Goal: Information Seeking & Learning: Check status

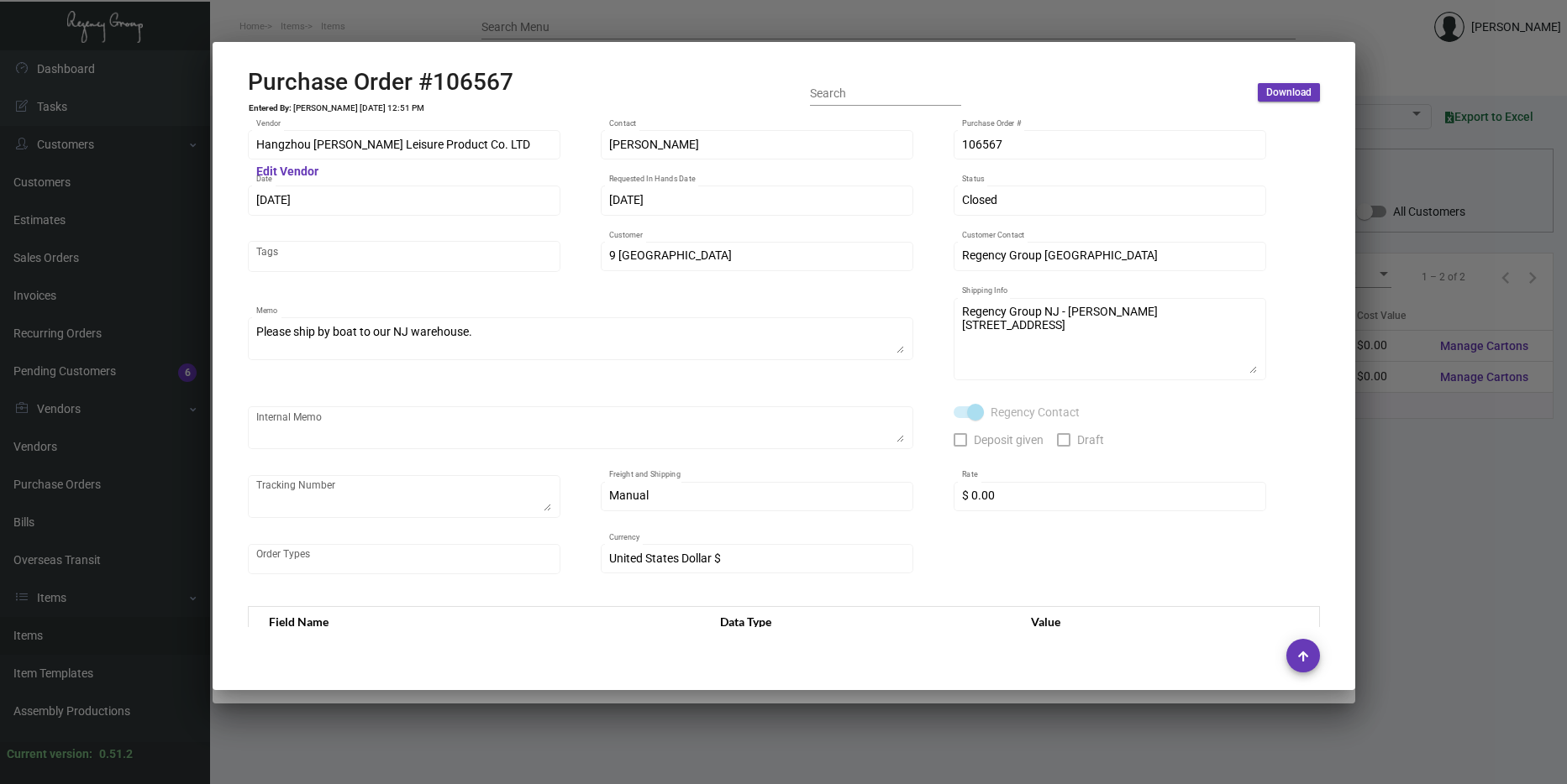
scroll to position [815, 0]
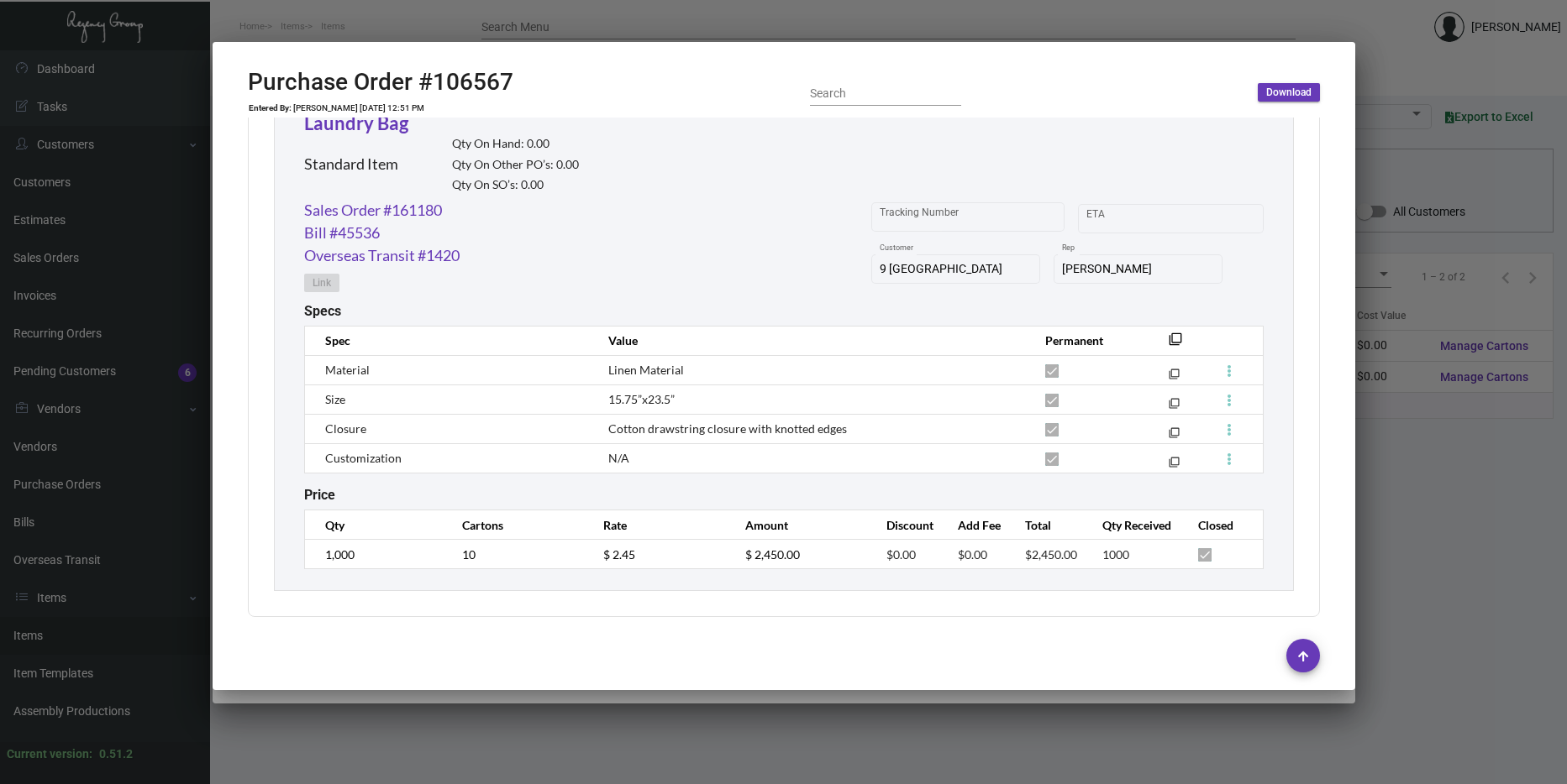
click at [1431, 612] on div at bounding box center [784, 392] width 1567 height 784
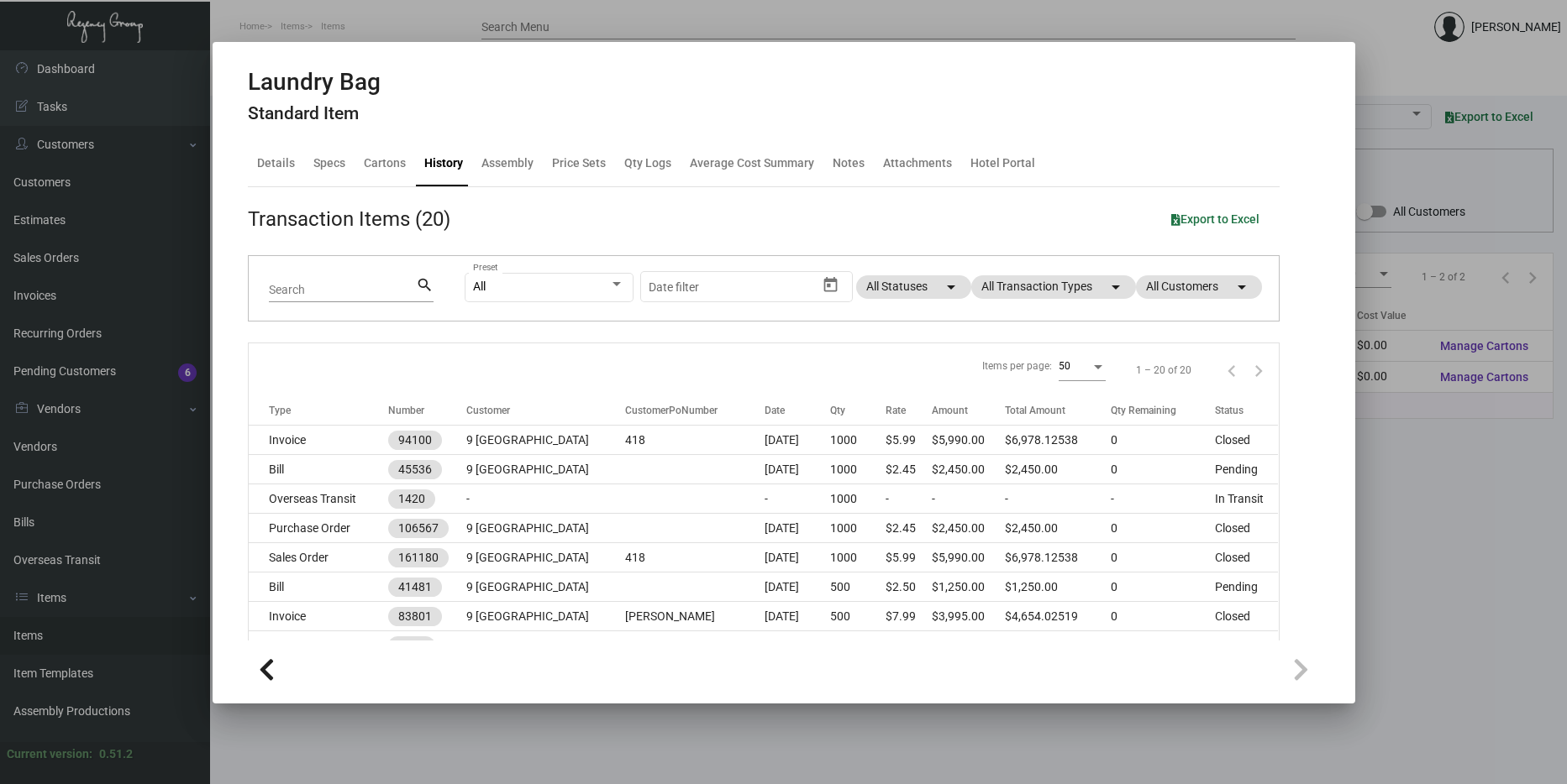
click at [1431, 612] on div at bounding box center [784, 392] width 1567 height 784
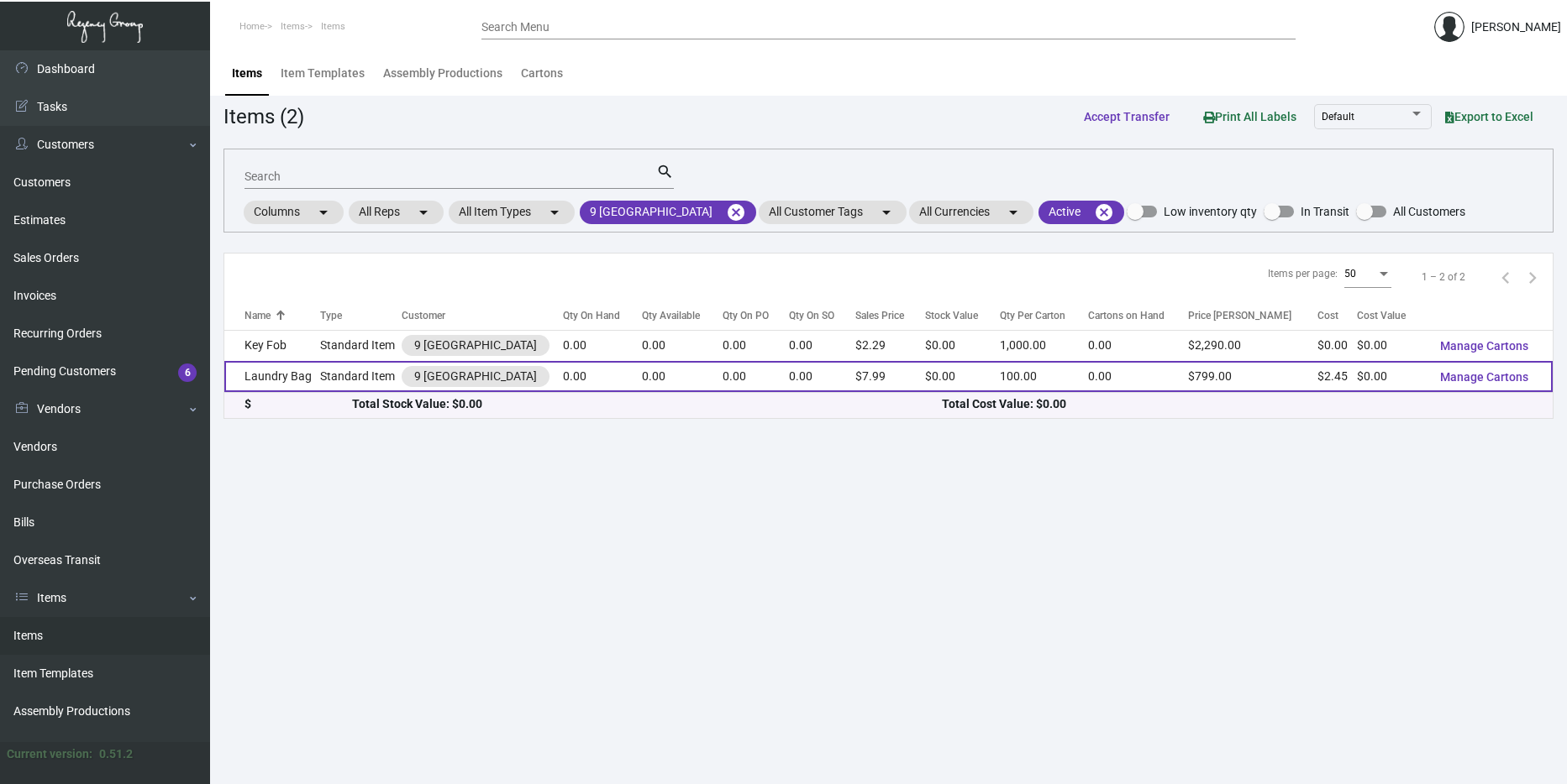
click at [331, 376] on td "Standard Item" at bounding box center [360, 376] width 82 height 31
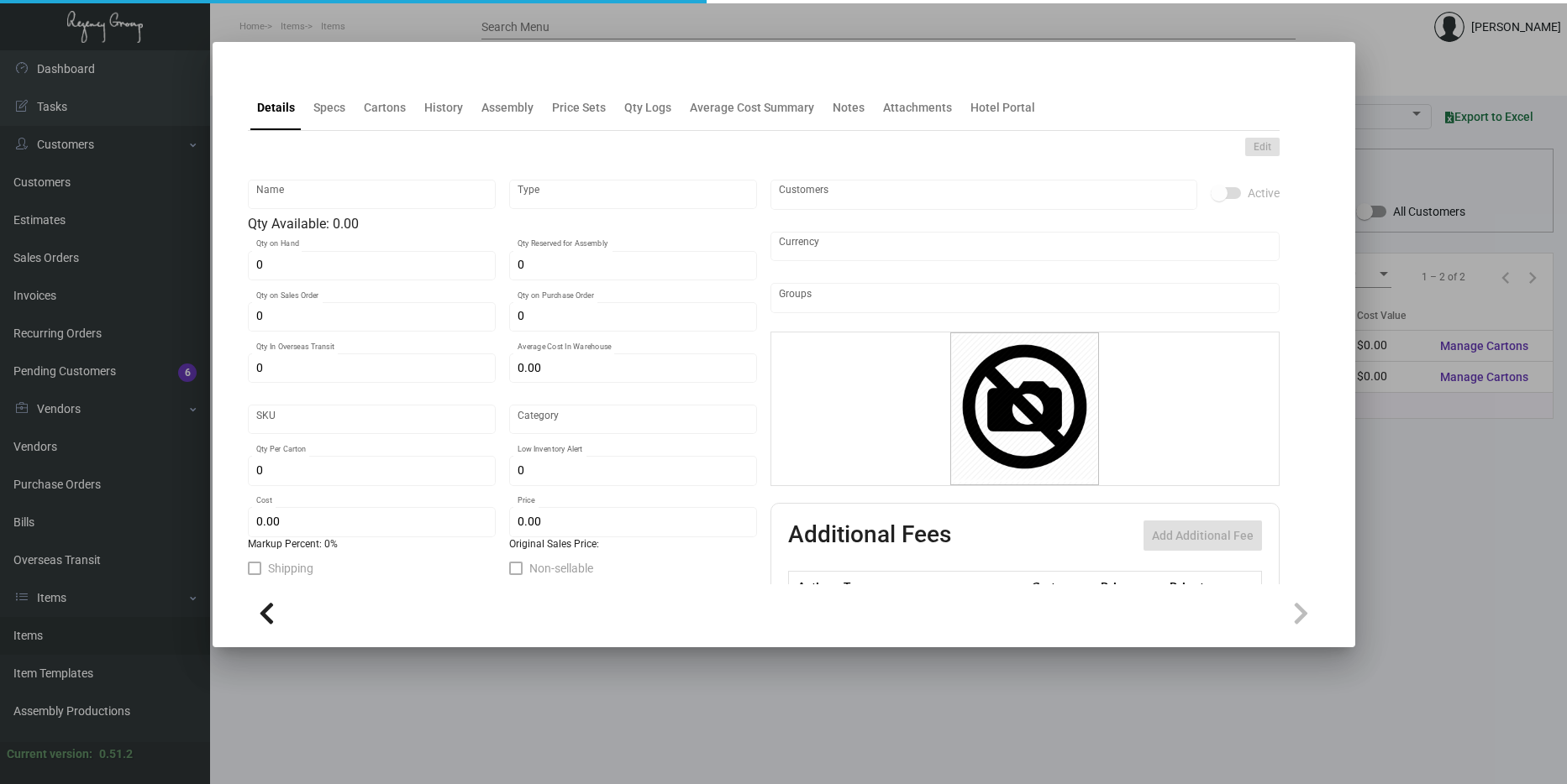
type input "Laundry Bag"
type input "Standard Item"
type input "$ 2.60"
type input "Overseas"
type input "100"
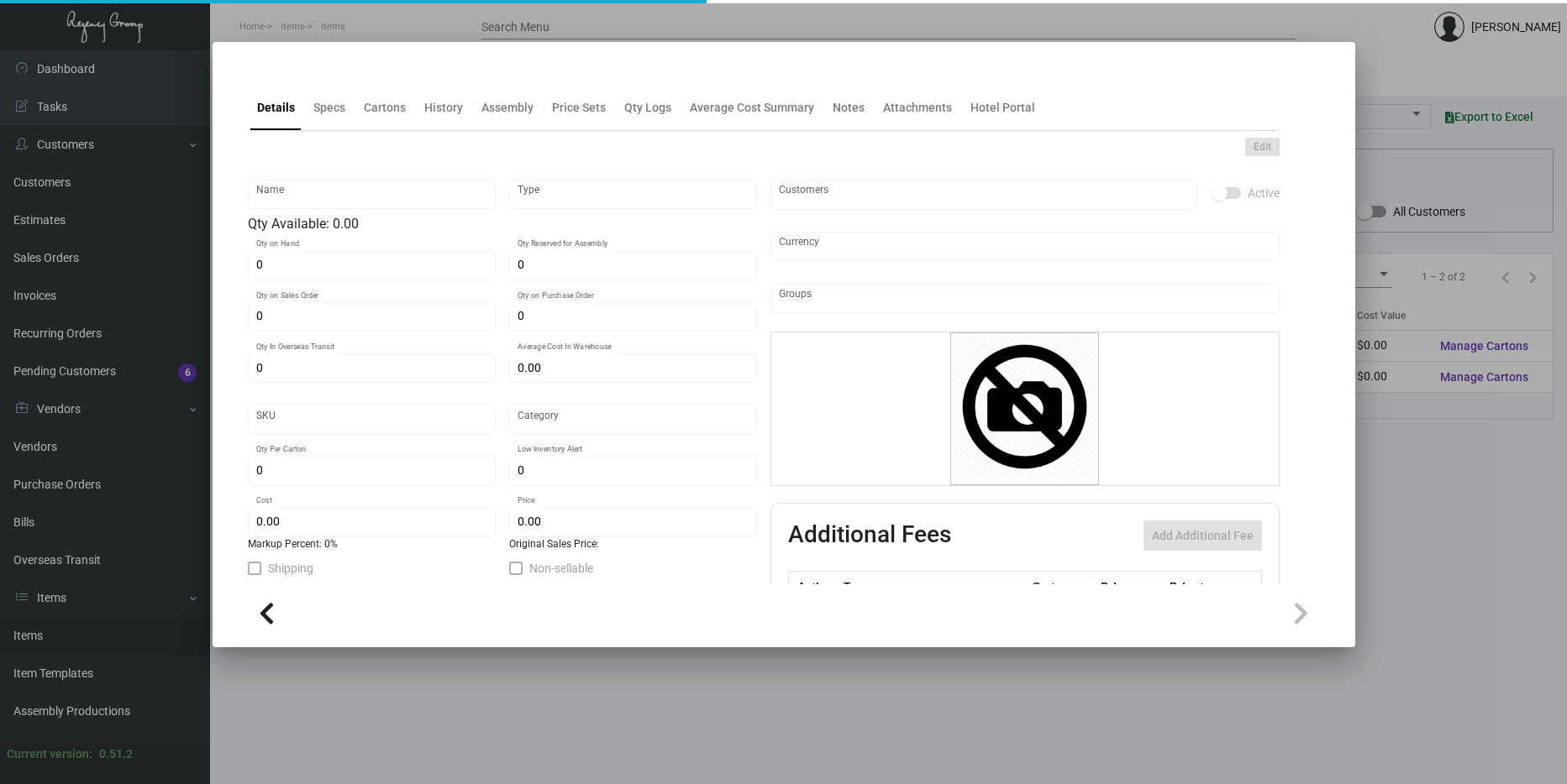
type input "$ 2.45"
type input "$ 7.99"
checkbox input "true"
type input "United States Dollar $"
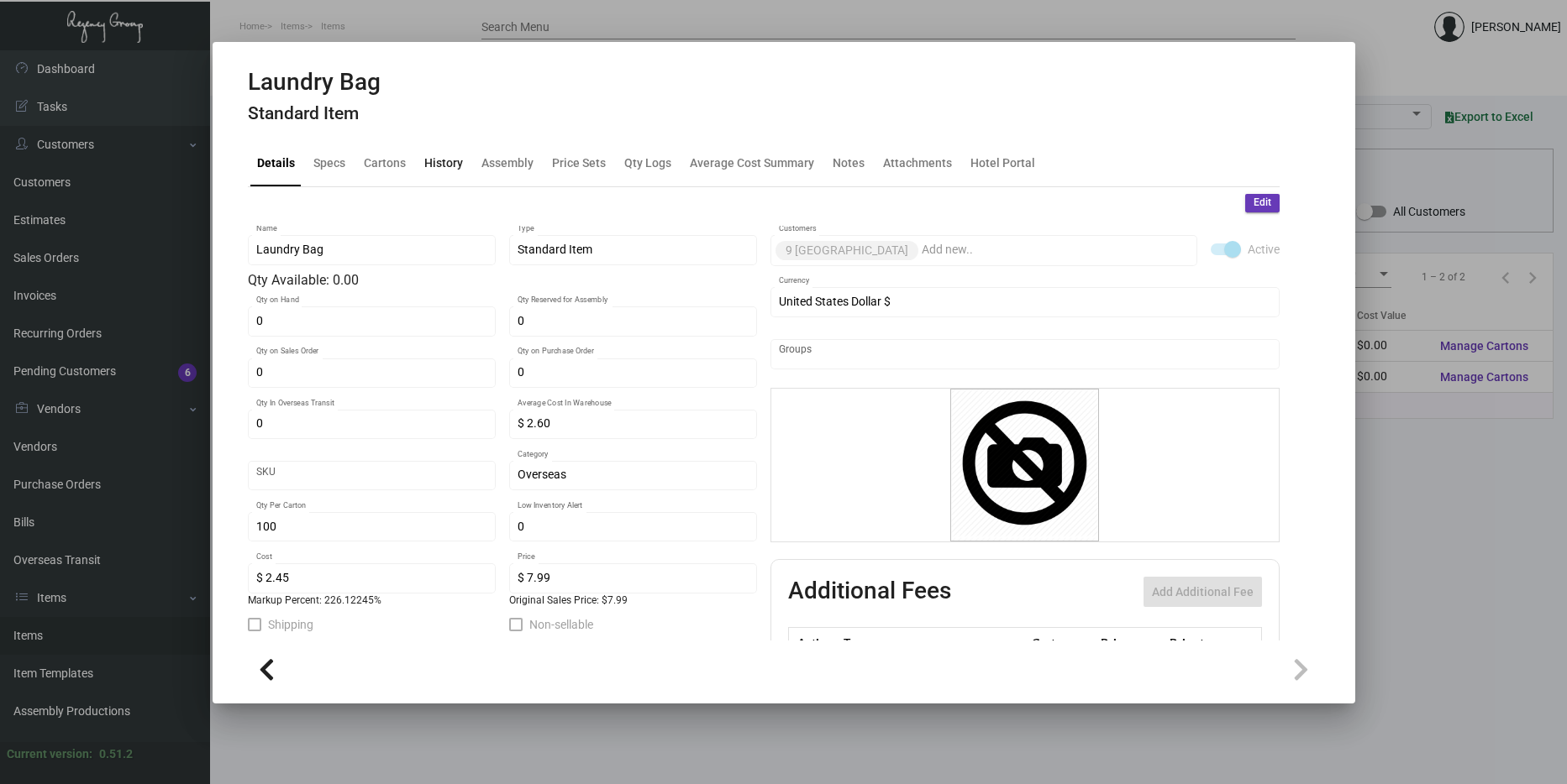
click at [442, 168] on div "History" at bounding box center [443, 163] width 39 height 18
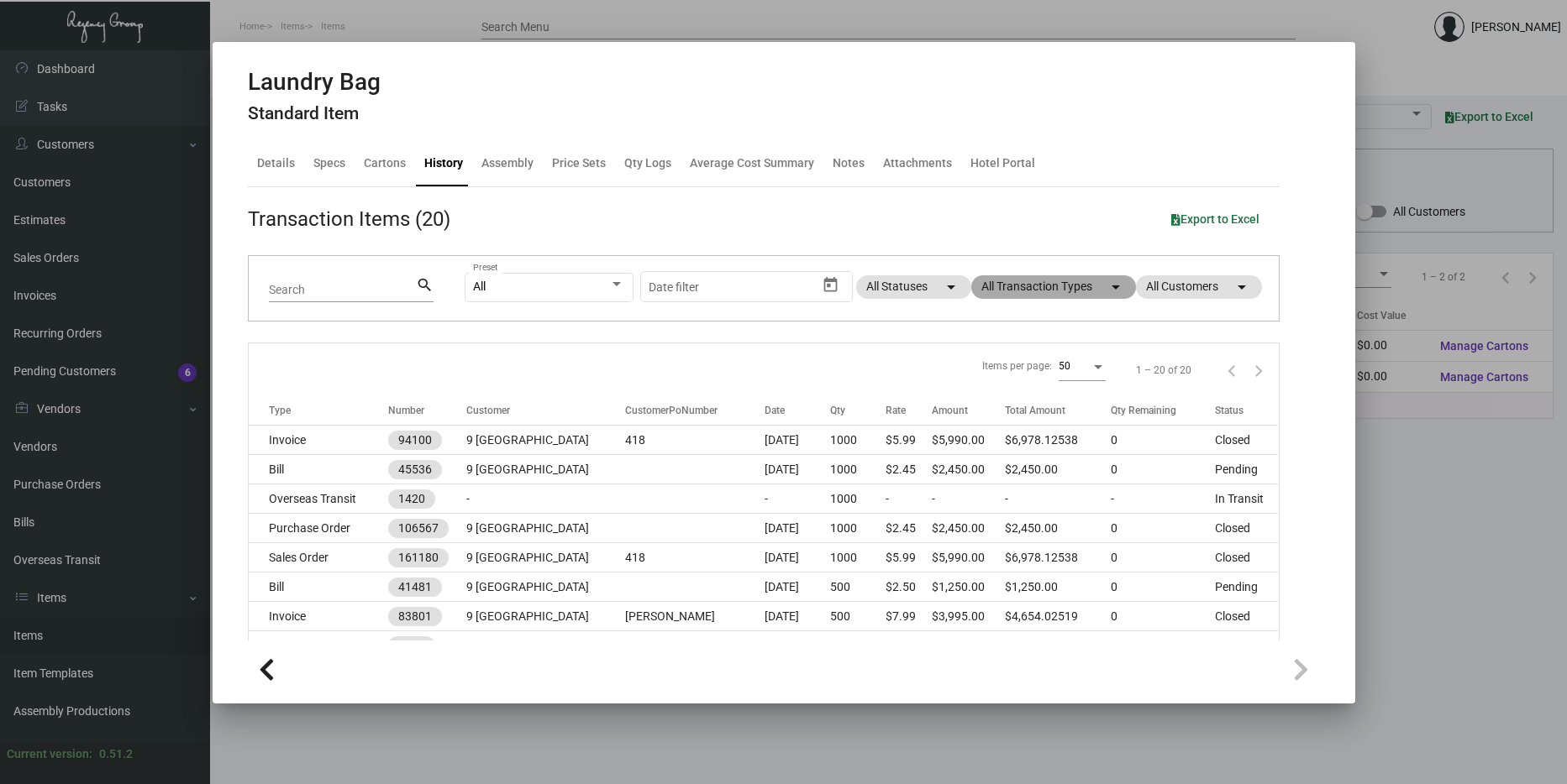
click at [1017, 285] on mat-chip "All Transaction Types arrow_drop_down" at bounding box center [1053, 287] width 164 height 23
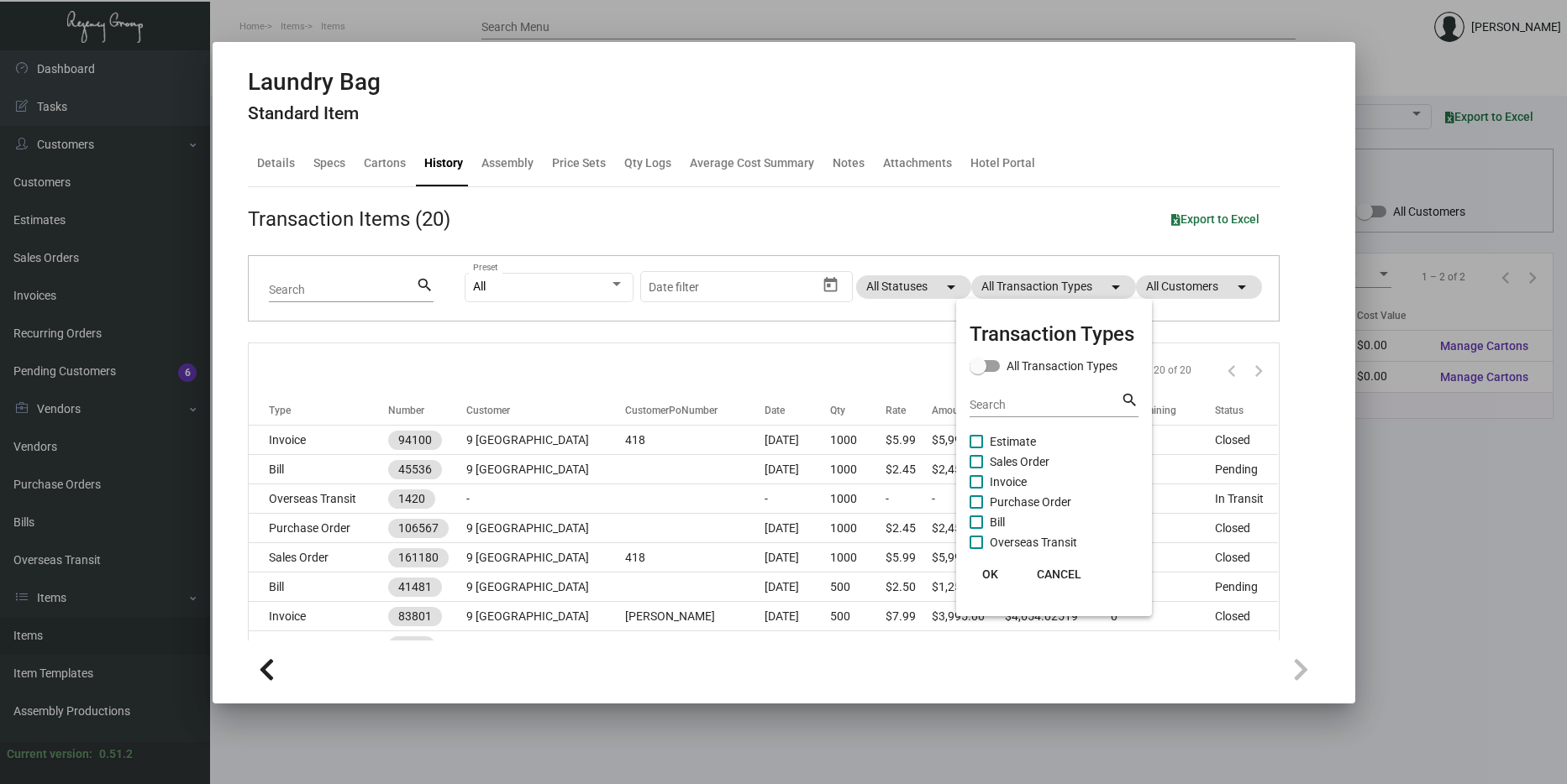
click at [1035, 505] on span "Purchase Order" at bounding box center [1031, 502] width 82 height 20
click at [977, 509] on input "Purchase Order" at bounding box center [976, 509] width 1 height 1
checkbox input "true"
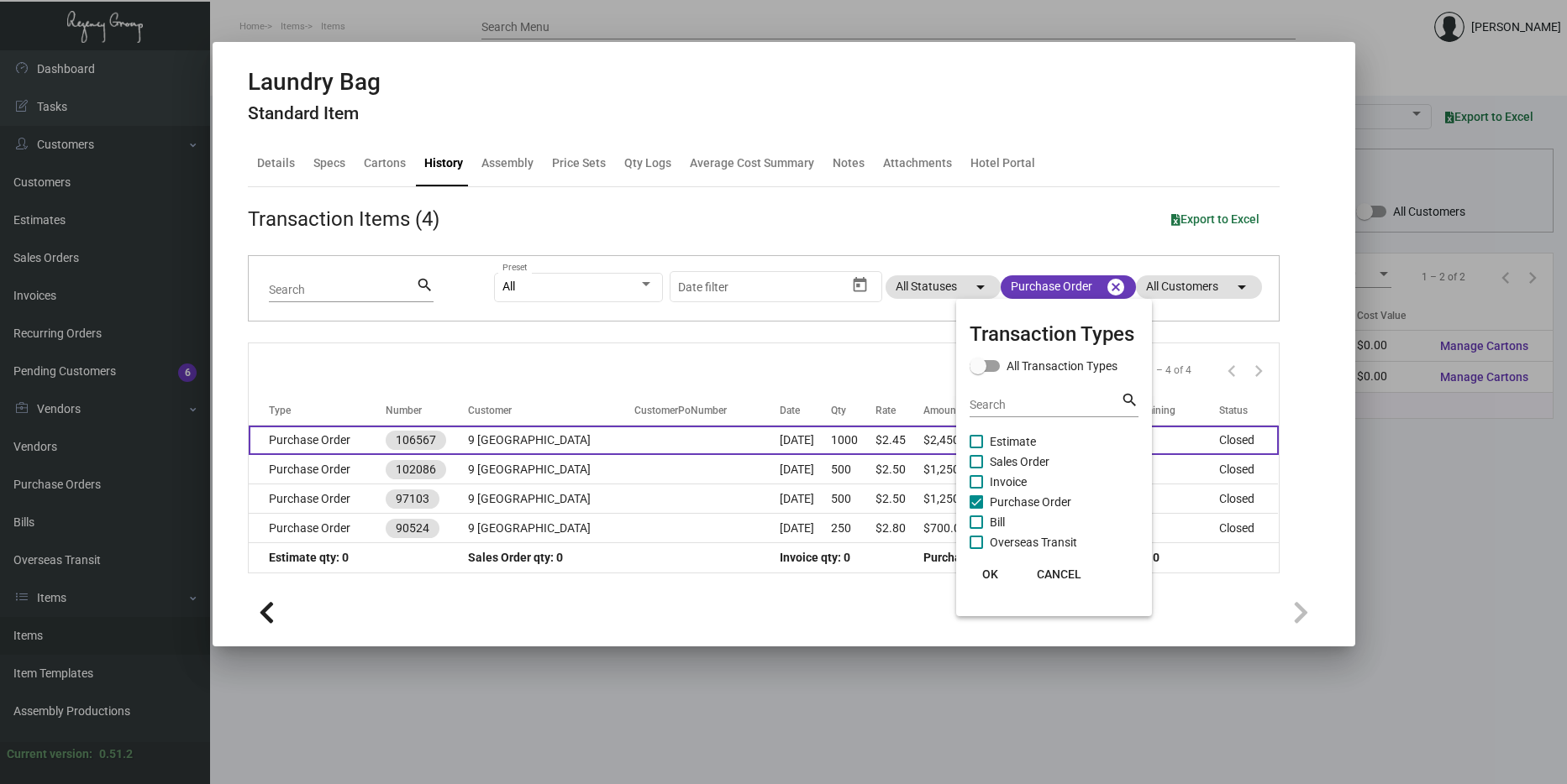
click at [703, 441] on div at bounding box center [784, 392] width 1567 height 784
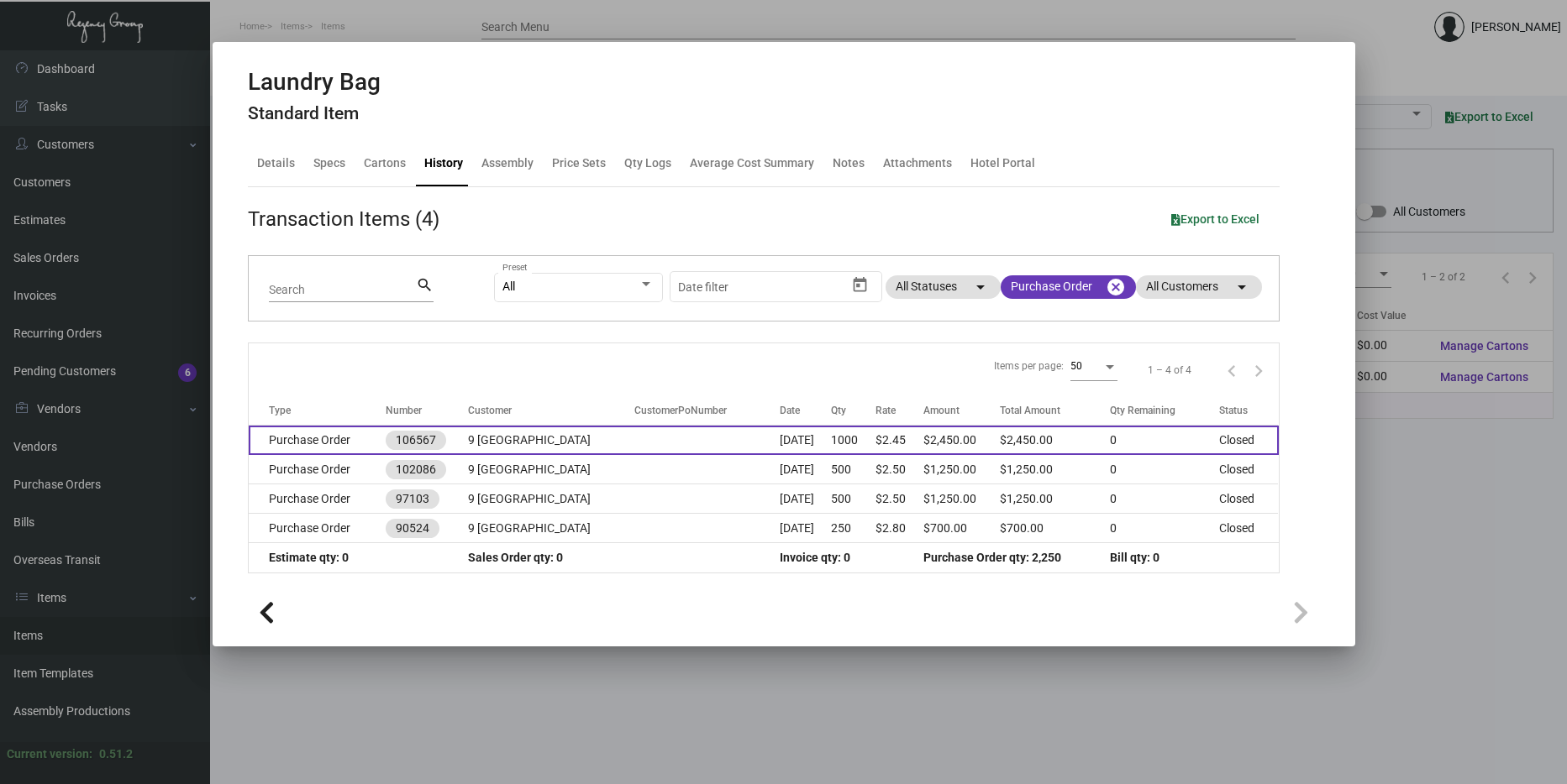
click at [704, 440] on td at bounding box center [707, 440] width 146 height 30
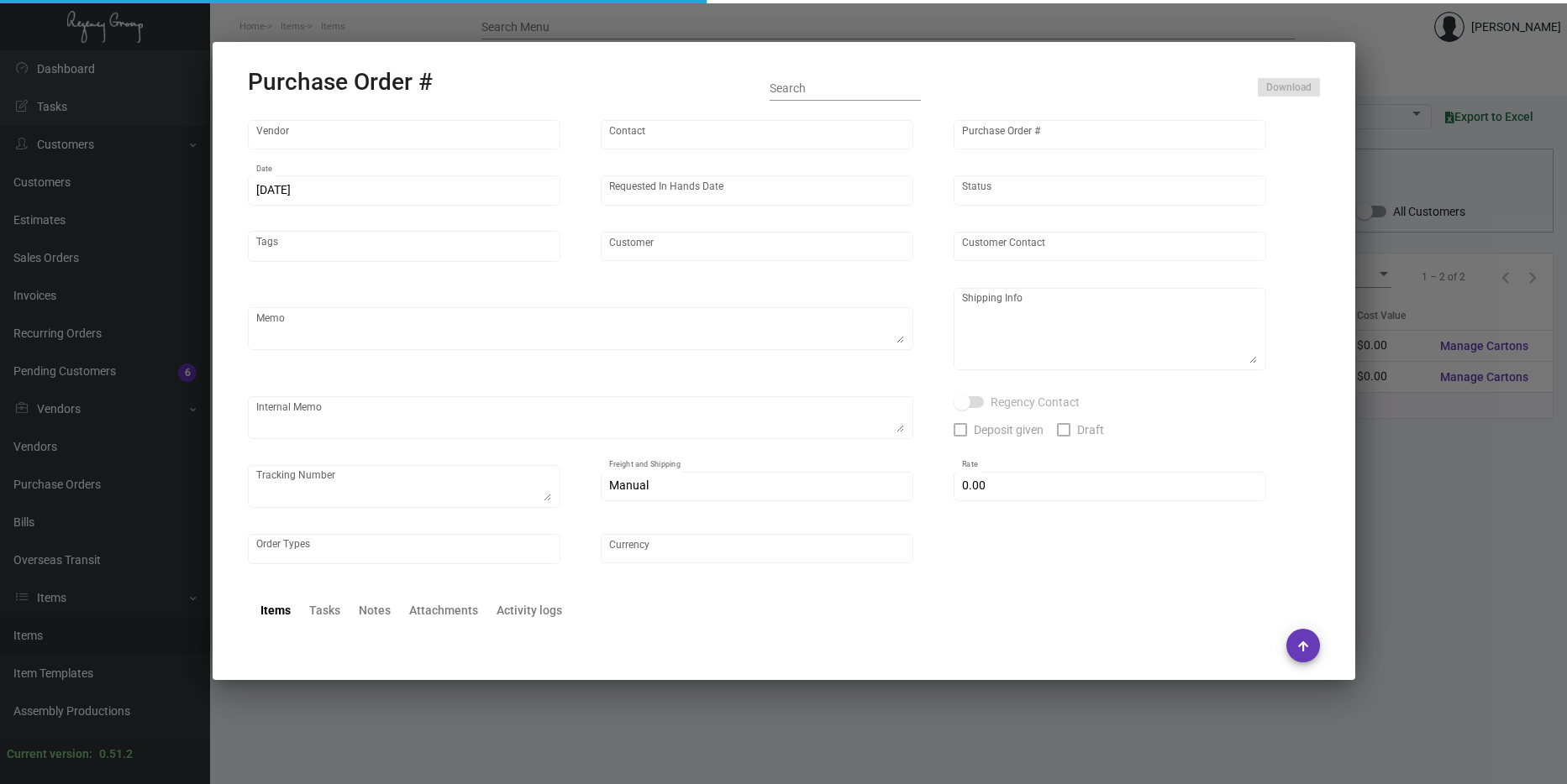
type input "Hangzhou [PERSON_NAME] Leisure Product Co. LTD"
type input "[PERSON_NAME]"
type input "106567"
type input "[DATE]"
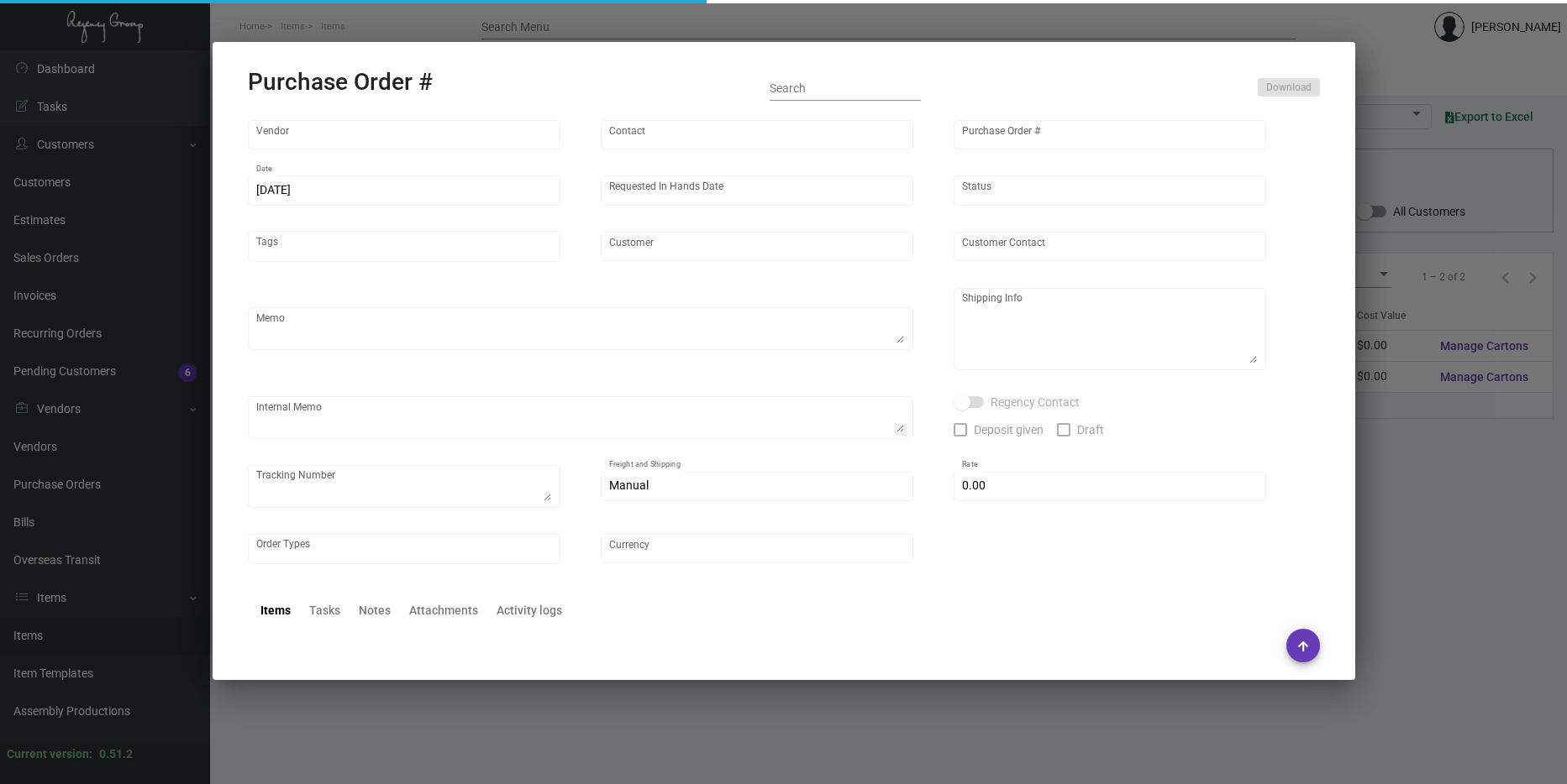
type input "9 [GEOGRAPHIC_DATA]"
type textarea "Please ship by boat to our NJ warehouse."
type textarea "Regency Group NJ - [PERSON_NAME] [STREET_ADDRESS]"
checkbox input "true"
type input "$ 0.00"
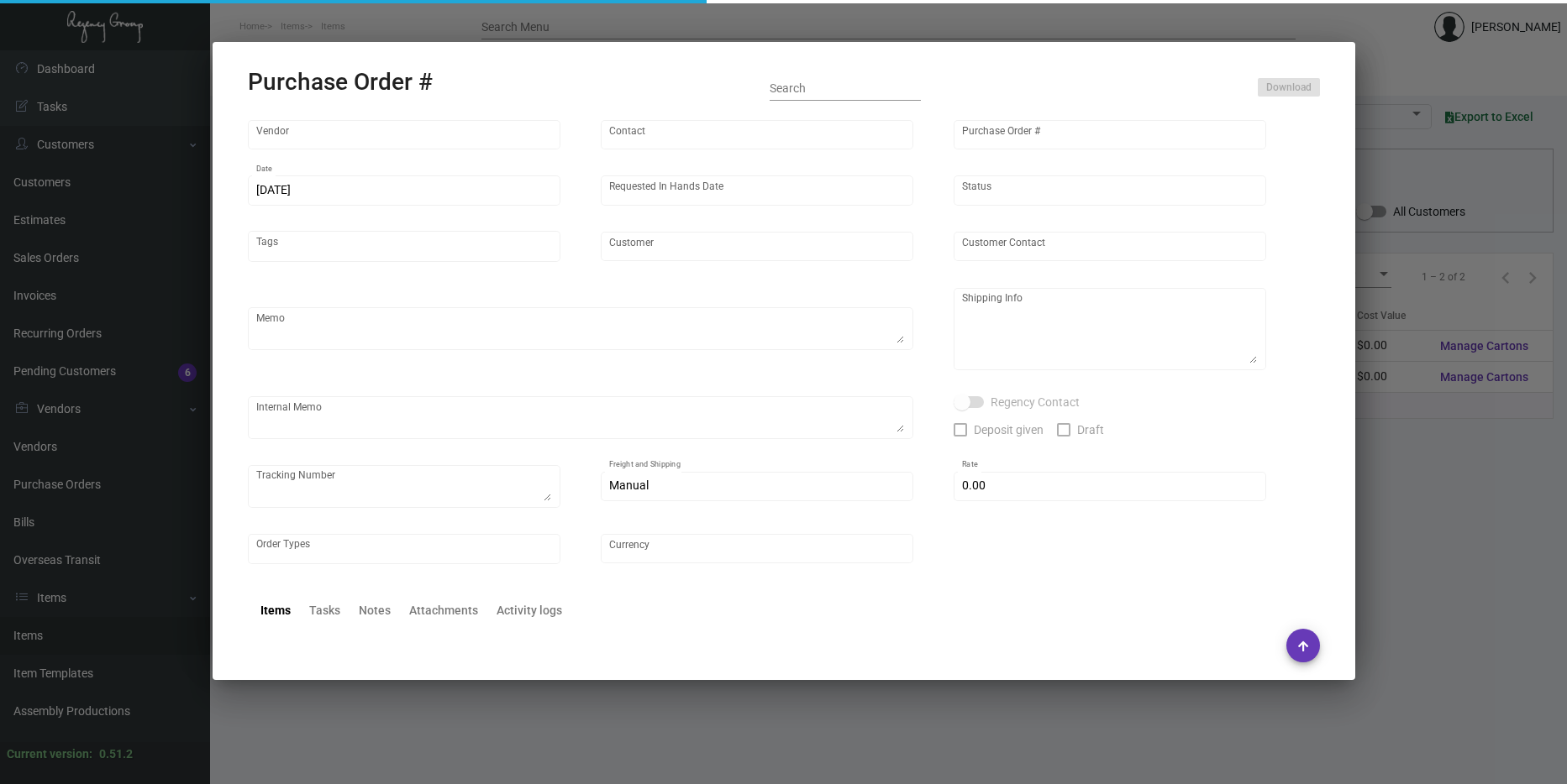
type input "United States Dollar $"
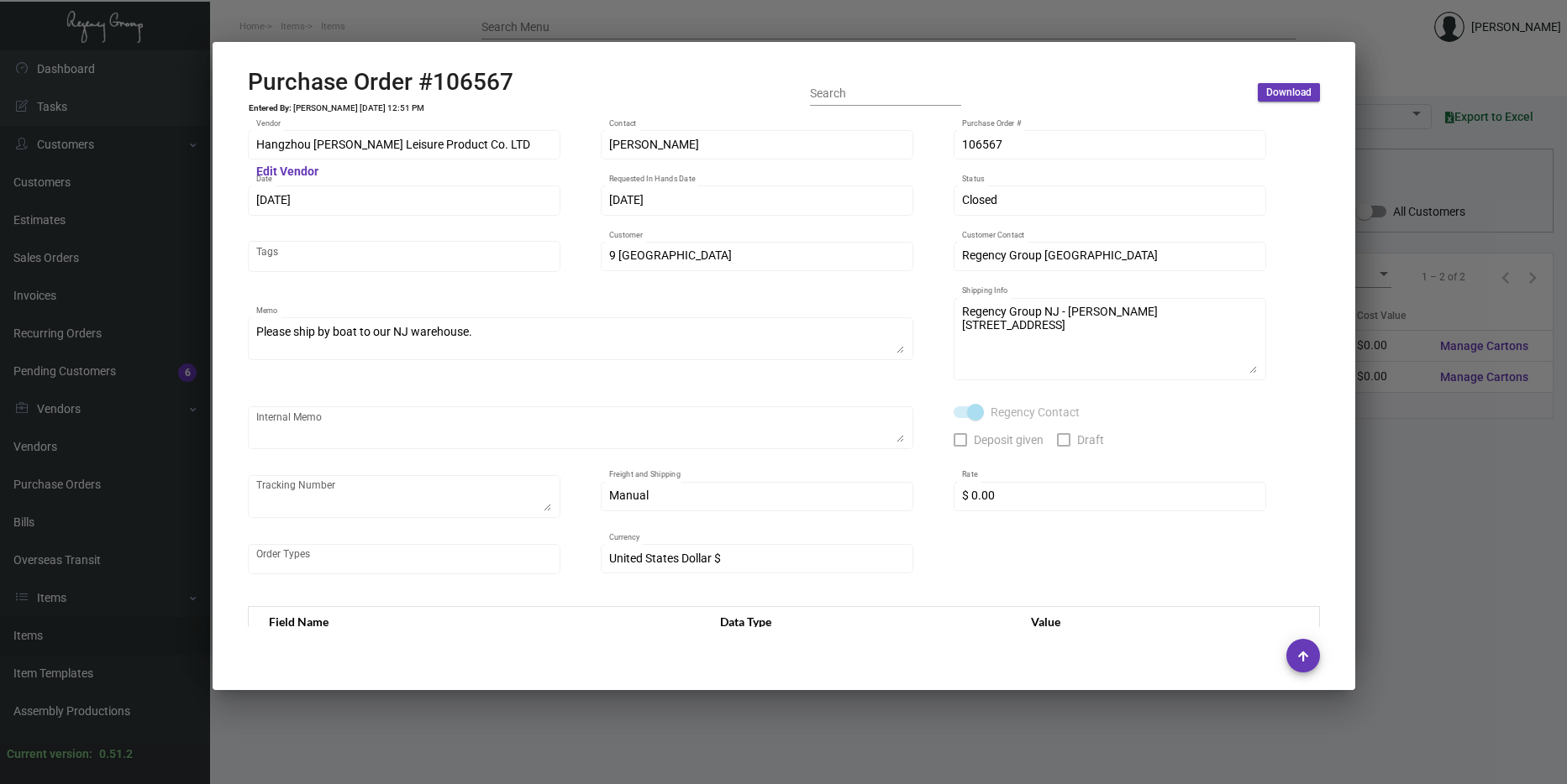
click at [1458, 562] on div at bounding box center [784, 392] width 1567 height 784
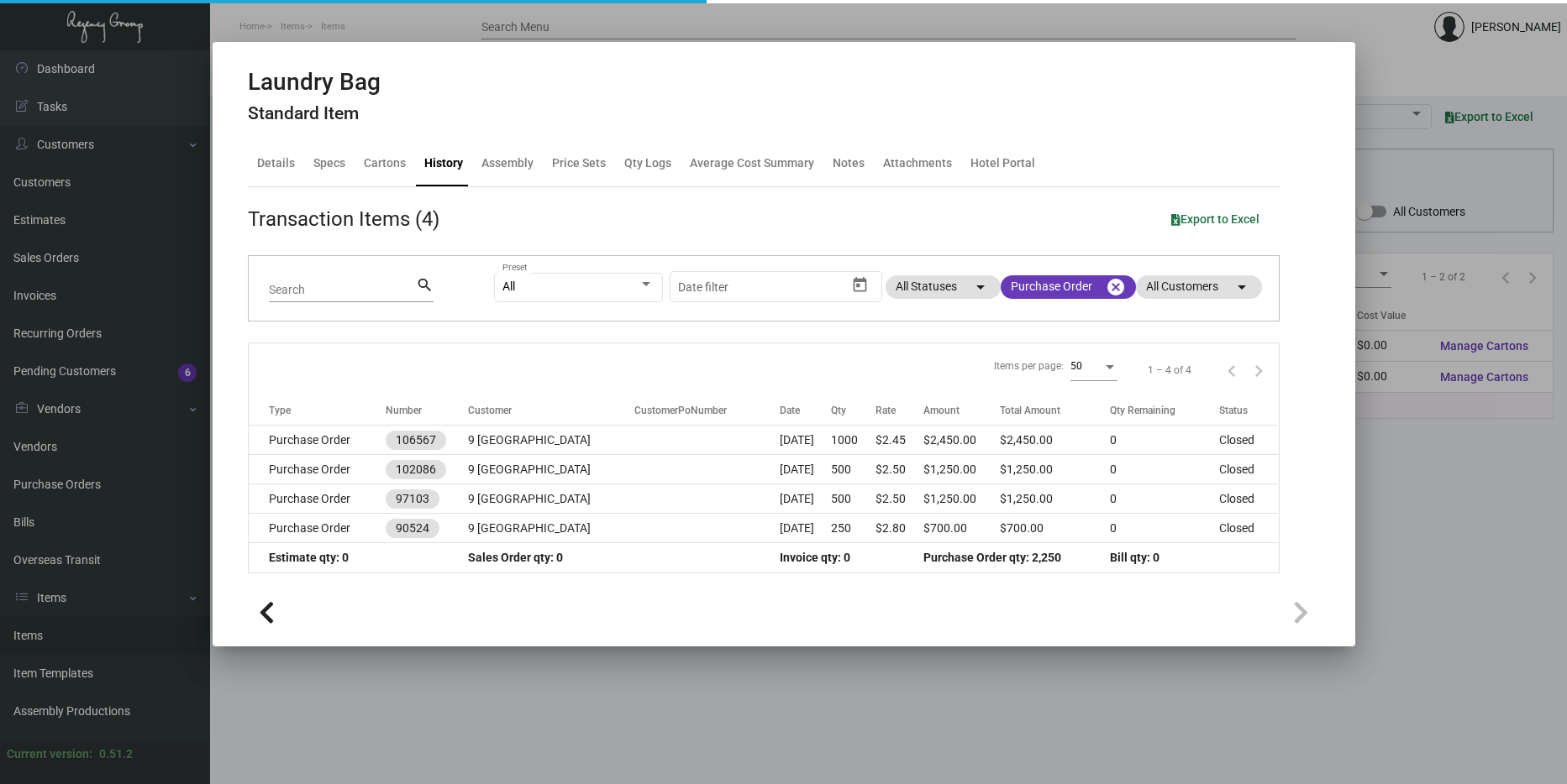
click at [1458, 562] on div at bounding box center [784, 392] width 1567 height 784
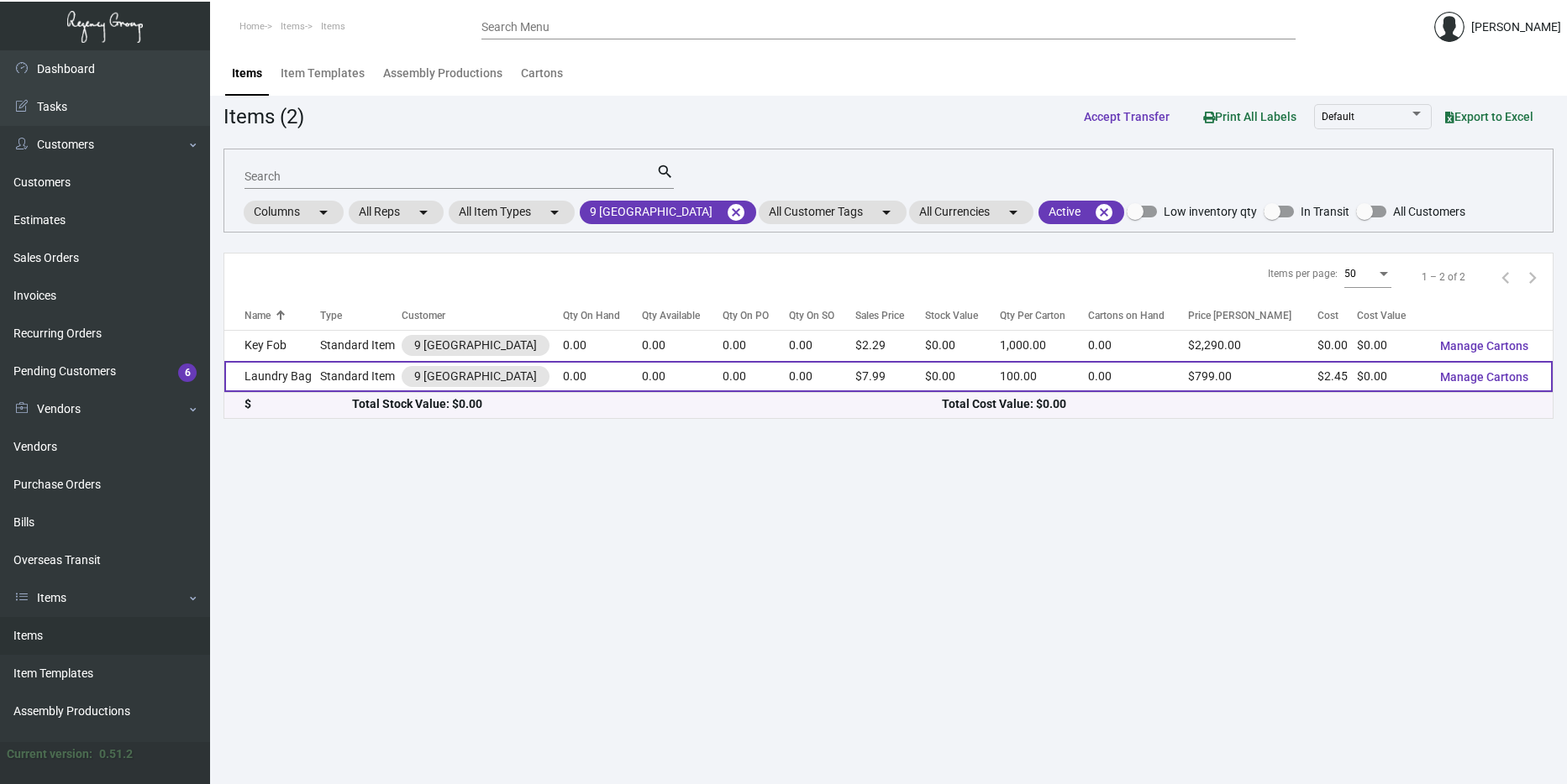
click at [338, 379] on td "Standard Item" at bounding box center [360, 376] width 82 height 31
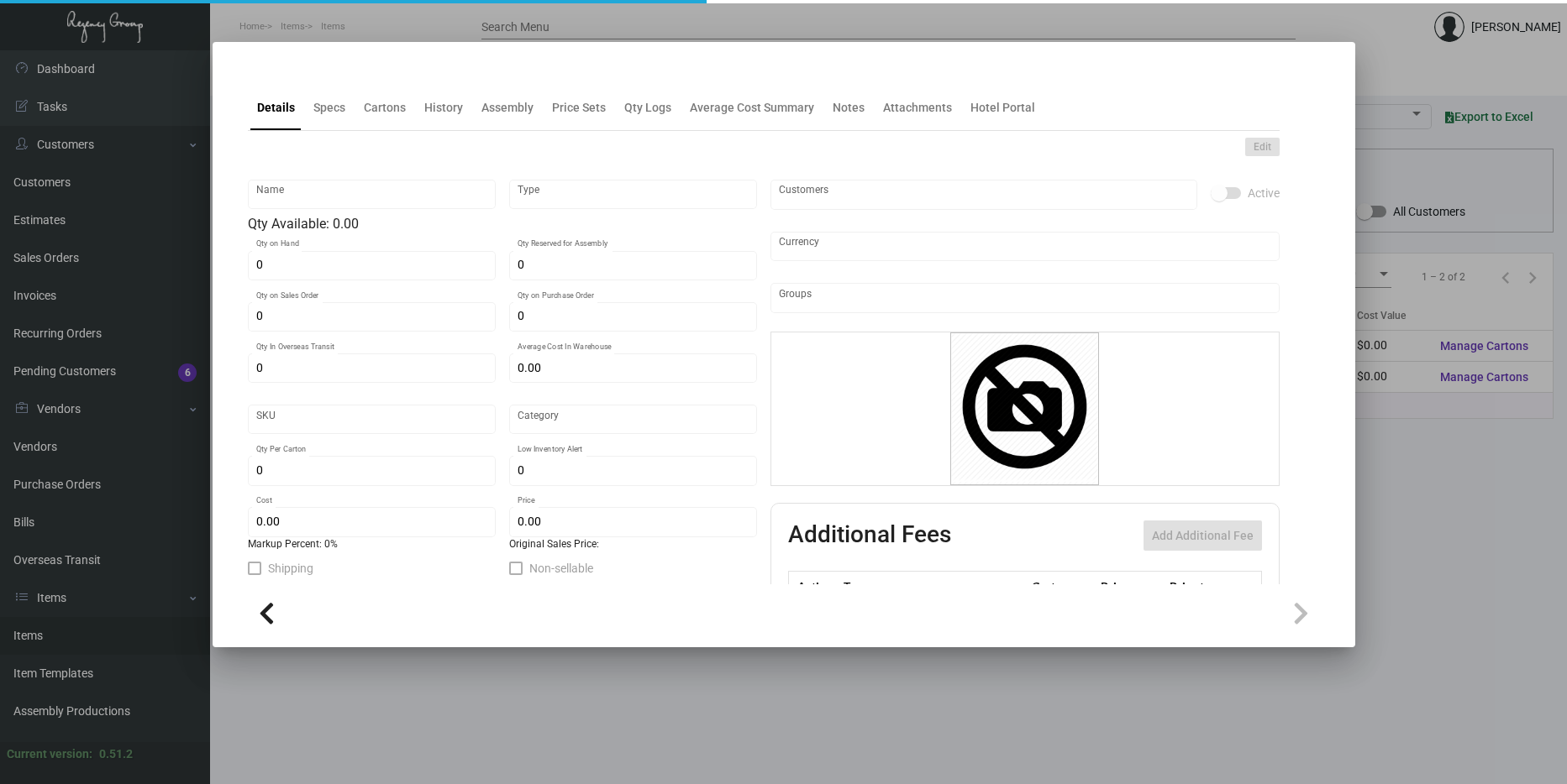
type input "Laundry Bag"
type input "Standard Item"
type input "$ 2.60"
type input "Overseas"
type input "100"
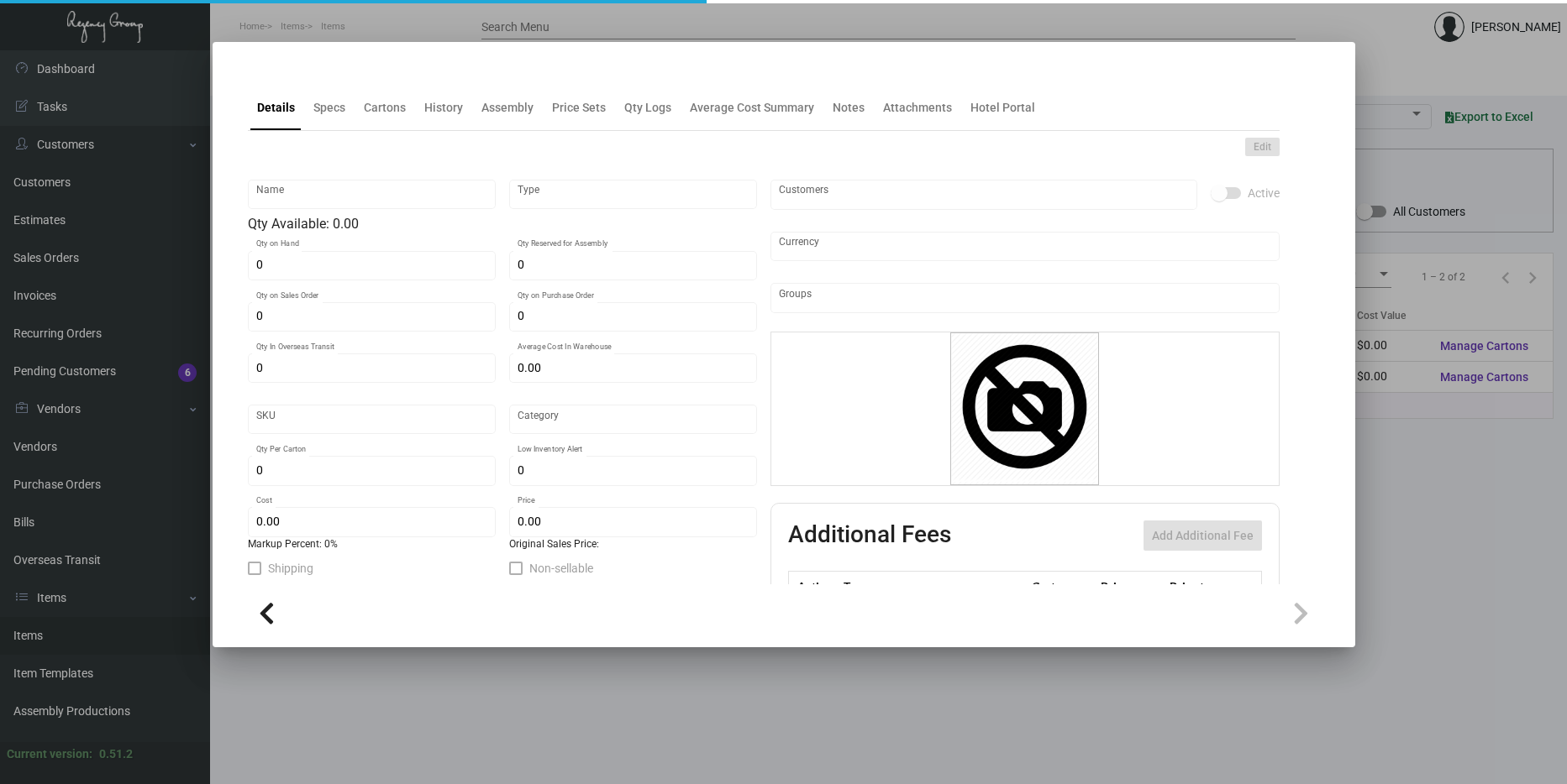
type input "$ 2.45"
type input "$ 7.99"
checkbox input "true"
type input "United States Dollar $"
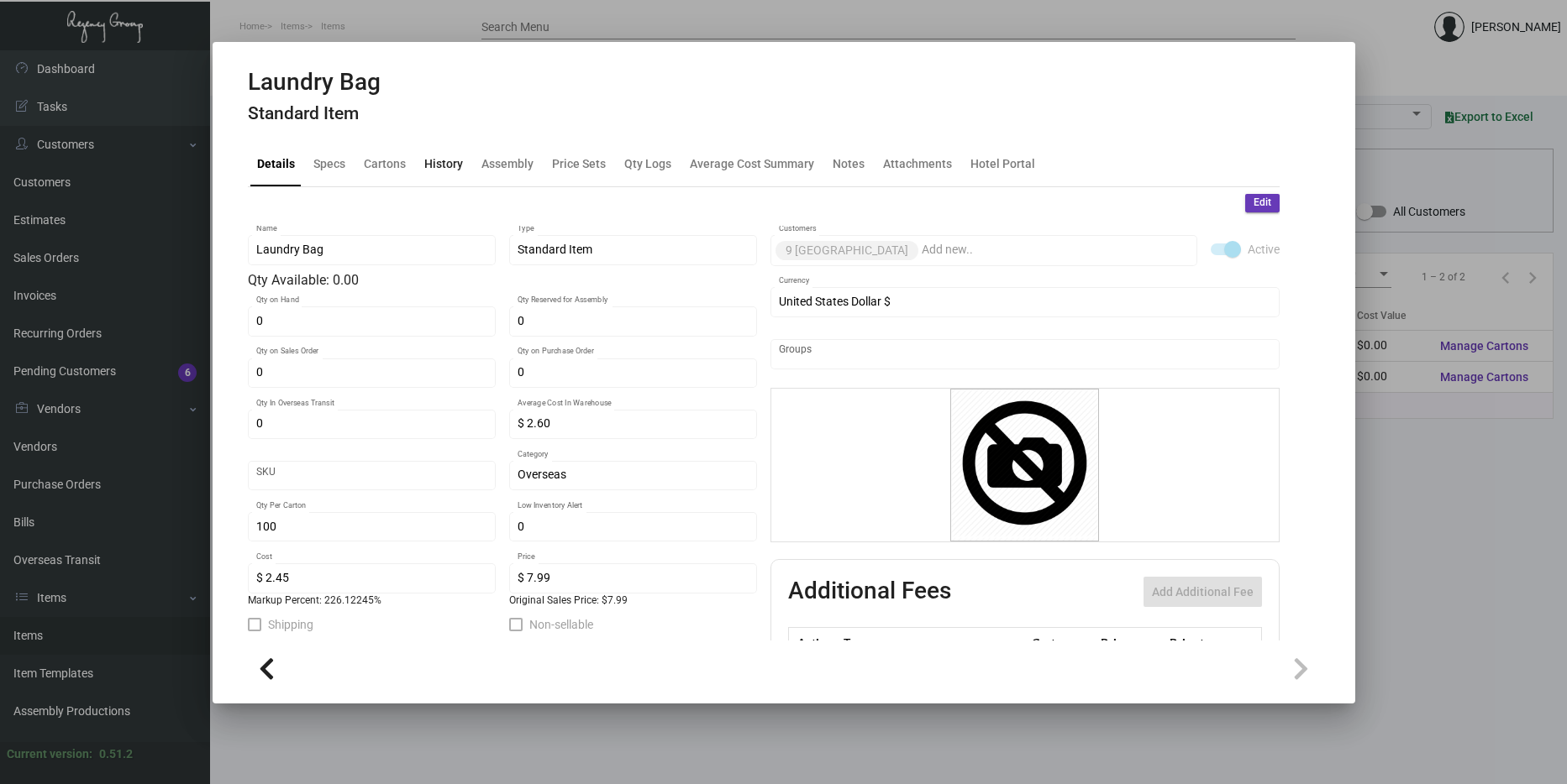
click at [426, 173] on div "History" at bounding box center [444, 163] width 52 height 40
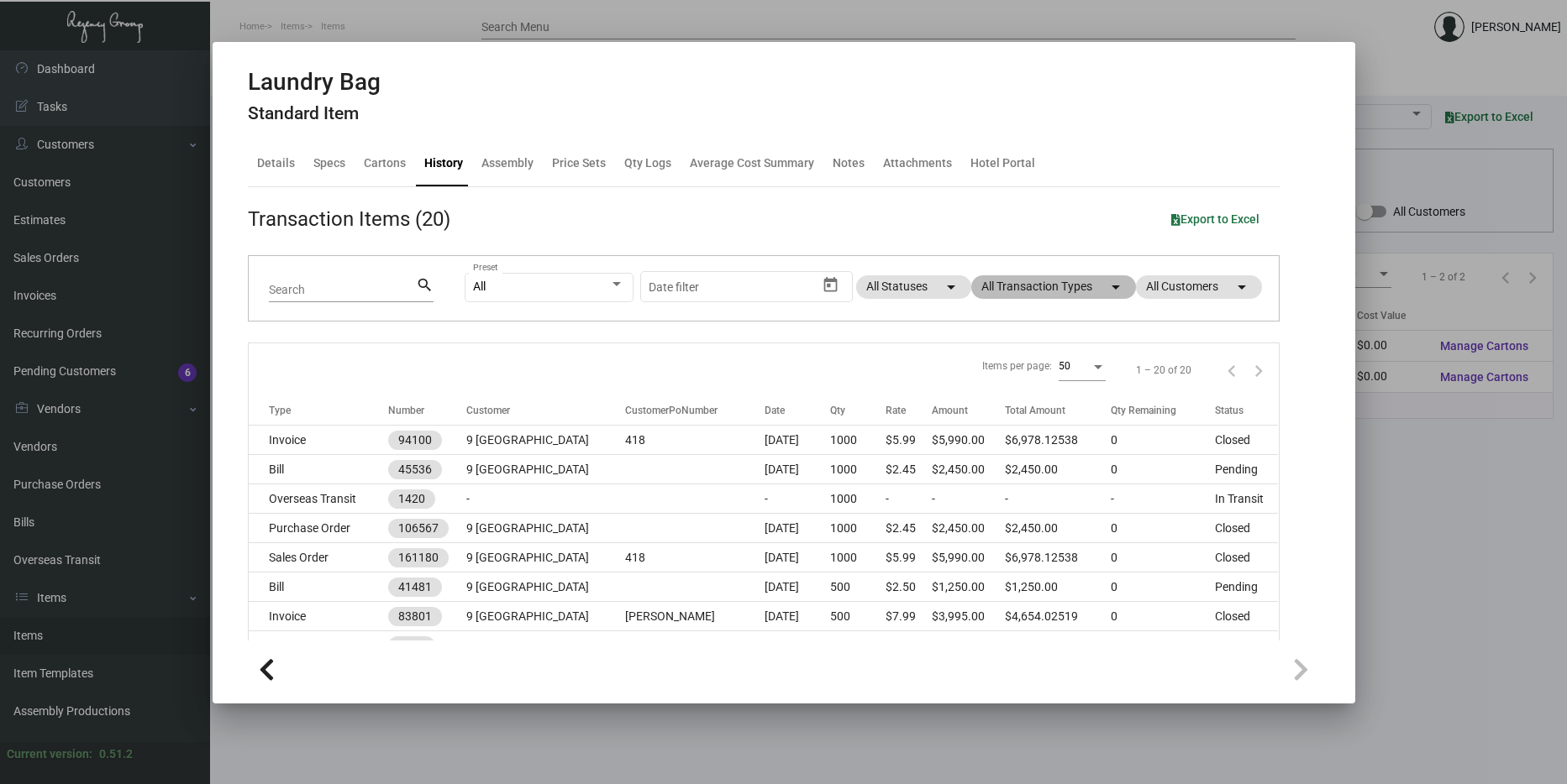
click at [1056, 293] on mat-chip "All Transaction Types arrow_drop_down" at bounding box center [1053, 287] width 164 height 23
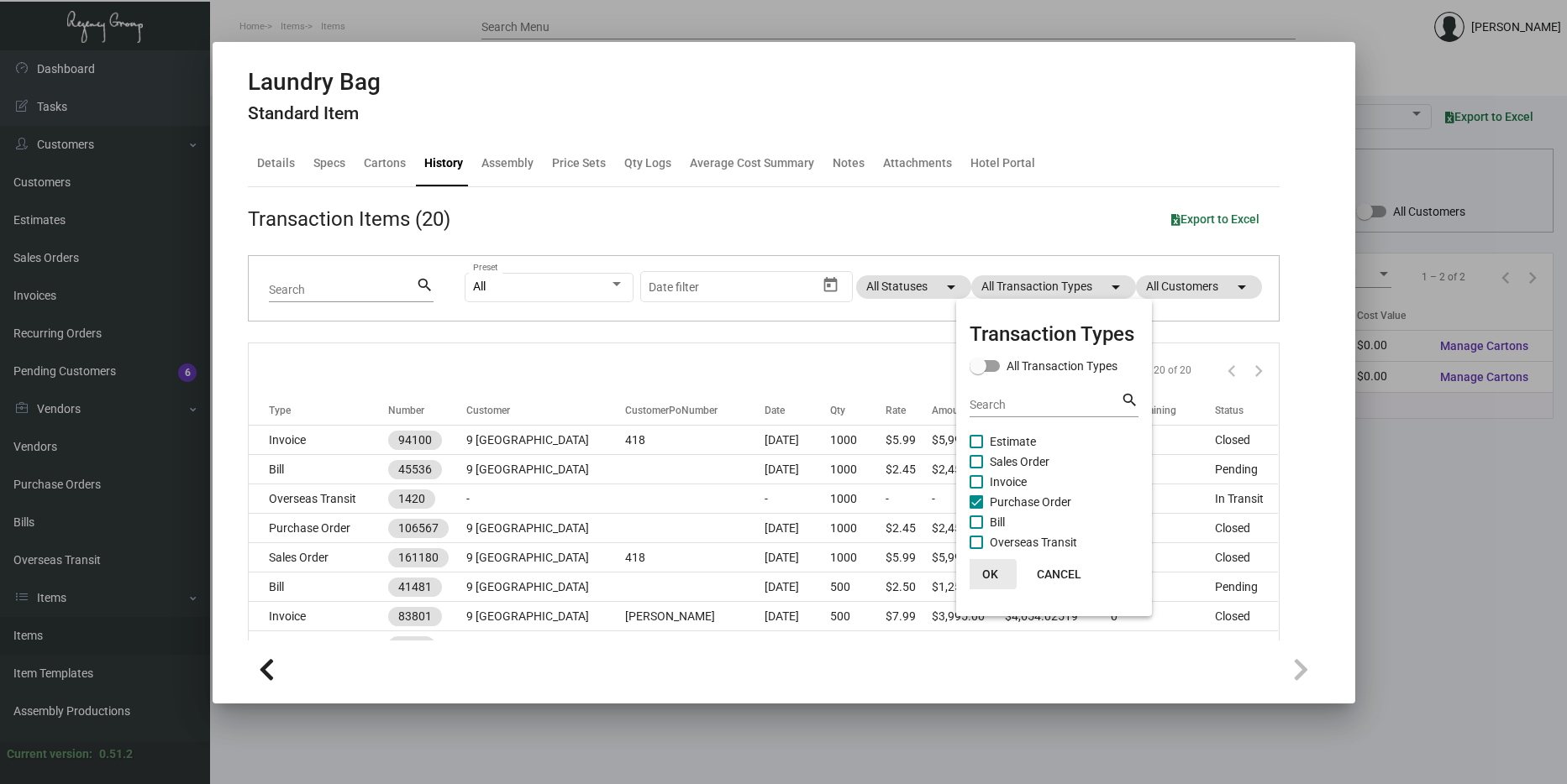
click at [982, 586] on button "OK" at bounding box center [990, 575] width 54 height 31
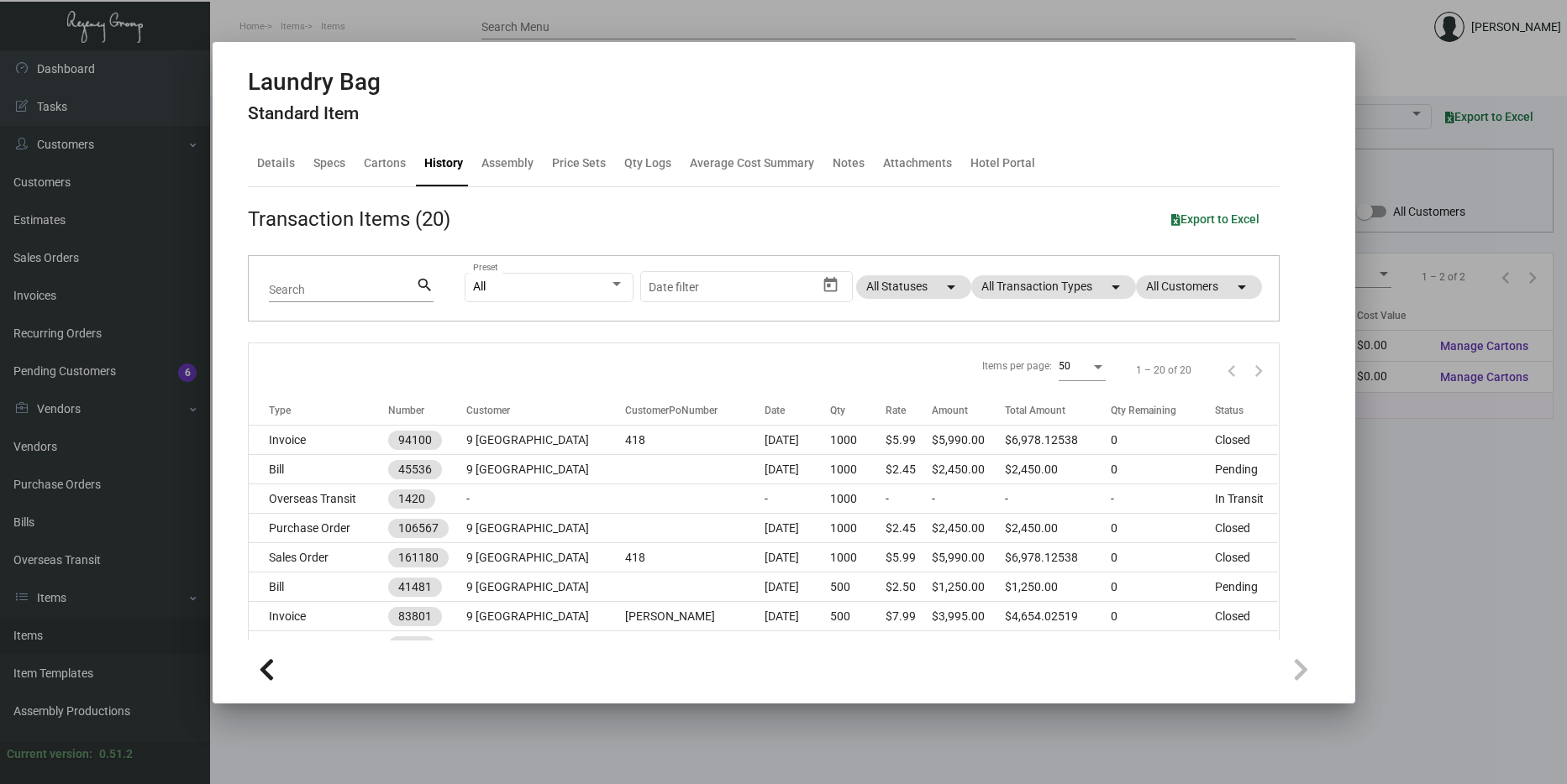
click at [1037, 299] on div "All Preset Start date – Date filter All Statuses arrow_drop_down All Transactio…" at bounding box center [862, 288] width 794 height 66
click at [1049, 288] on mat-chip "All Transaction Types arrow_drop_down" at bounding box center [1053, 287] width 164 height 23
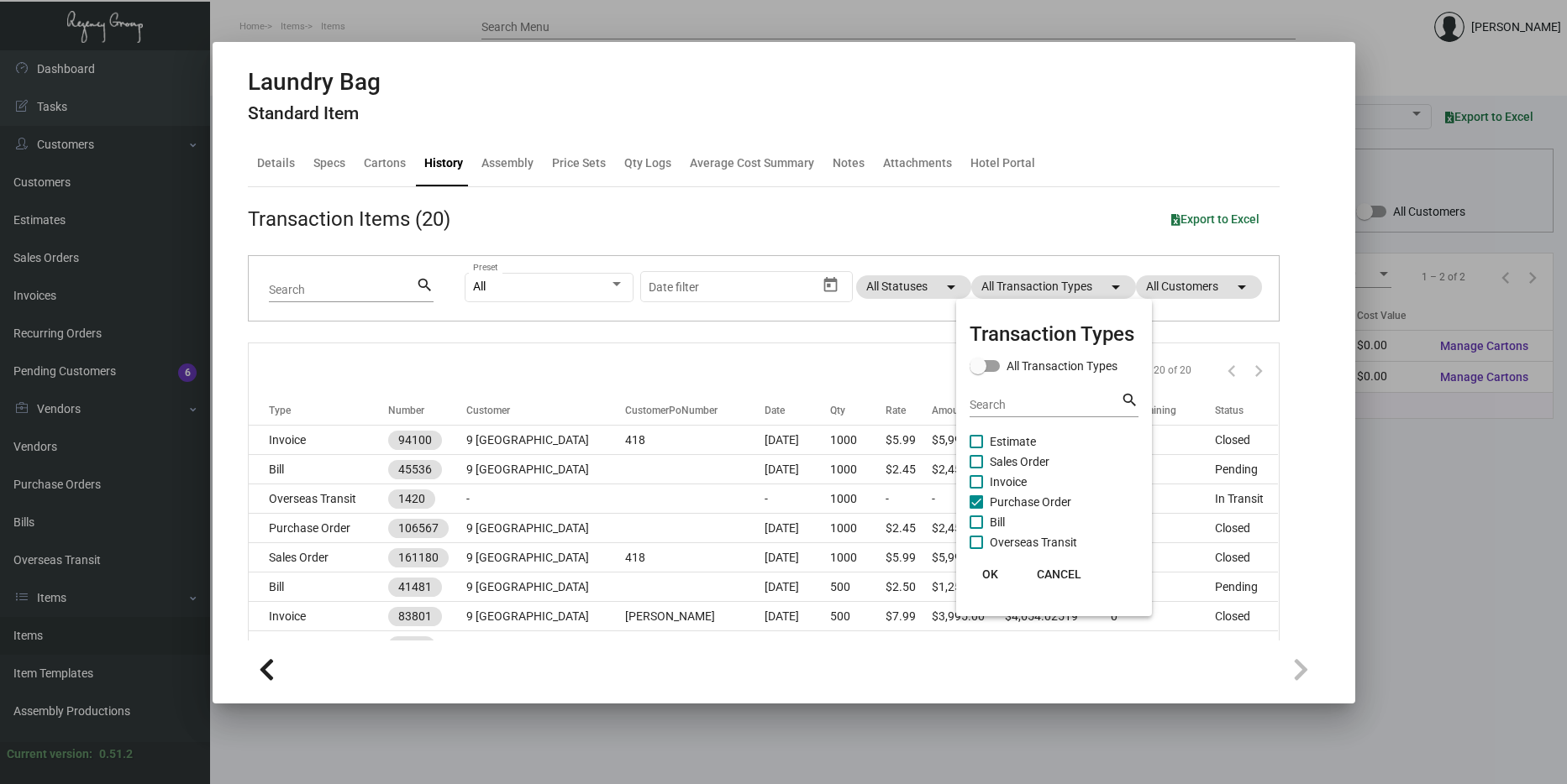
click at [1005, 506] on span "Purchase Order" at bounding box center [1031, 502] width 82 height 20
click at [977, 509] on input "Purchase Order" at bounding box center [976, 509] width 1 height 1
checkbox input "false"
click at [992, 566] on button "OK" at bounding box center [990, 575] width 54 height 31
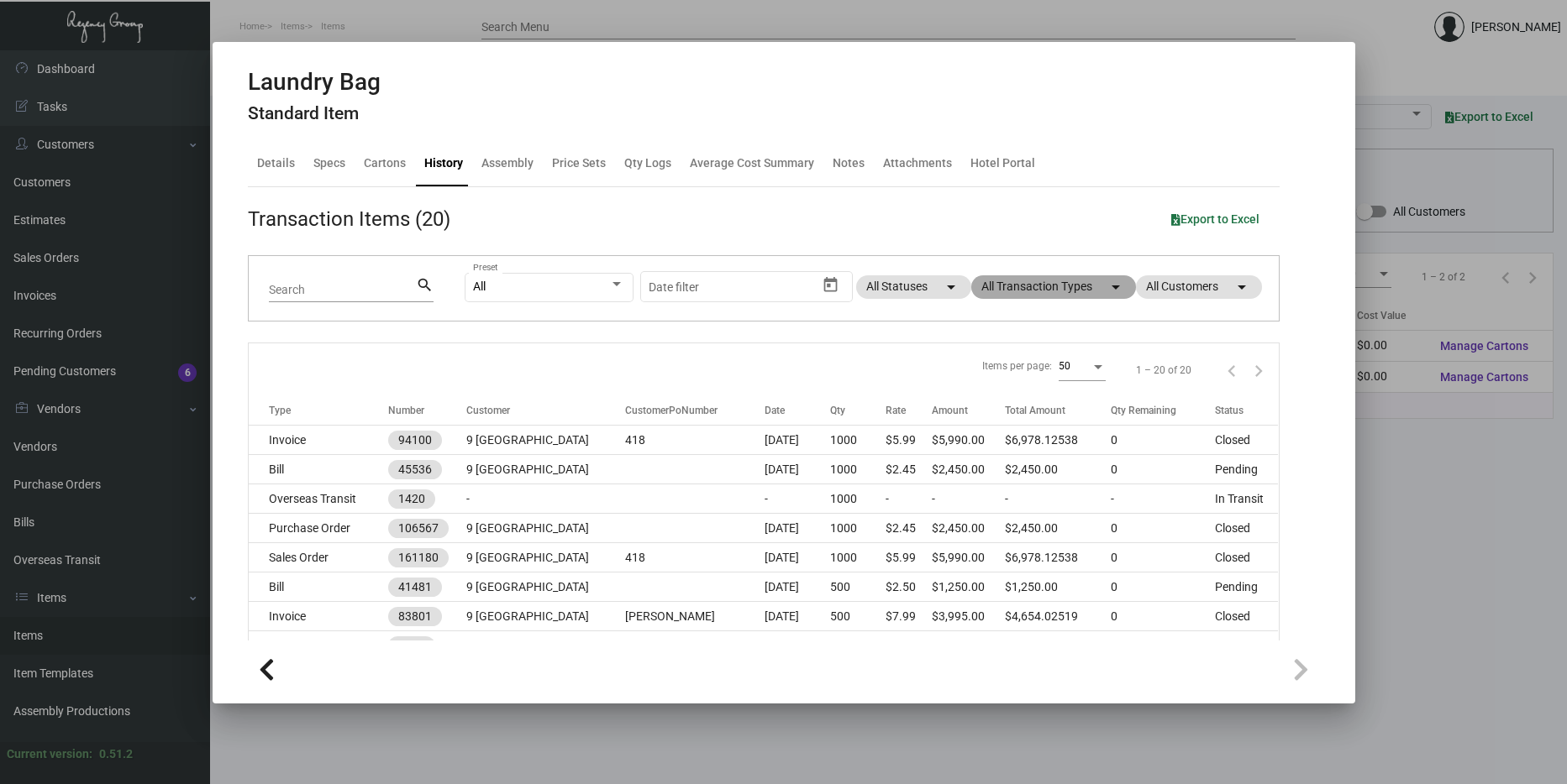
click at [1040, 289] on mat-chip "All Transaction Types arrow_drop_down" at bounding box center [1053, 287] width 164 height 23
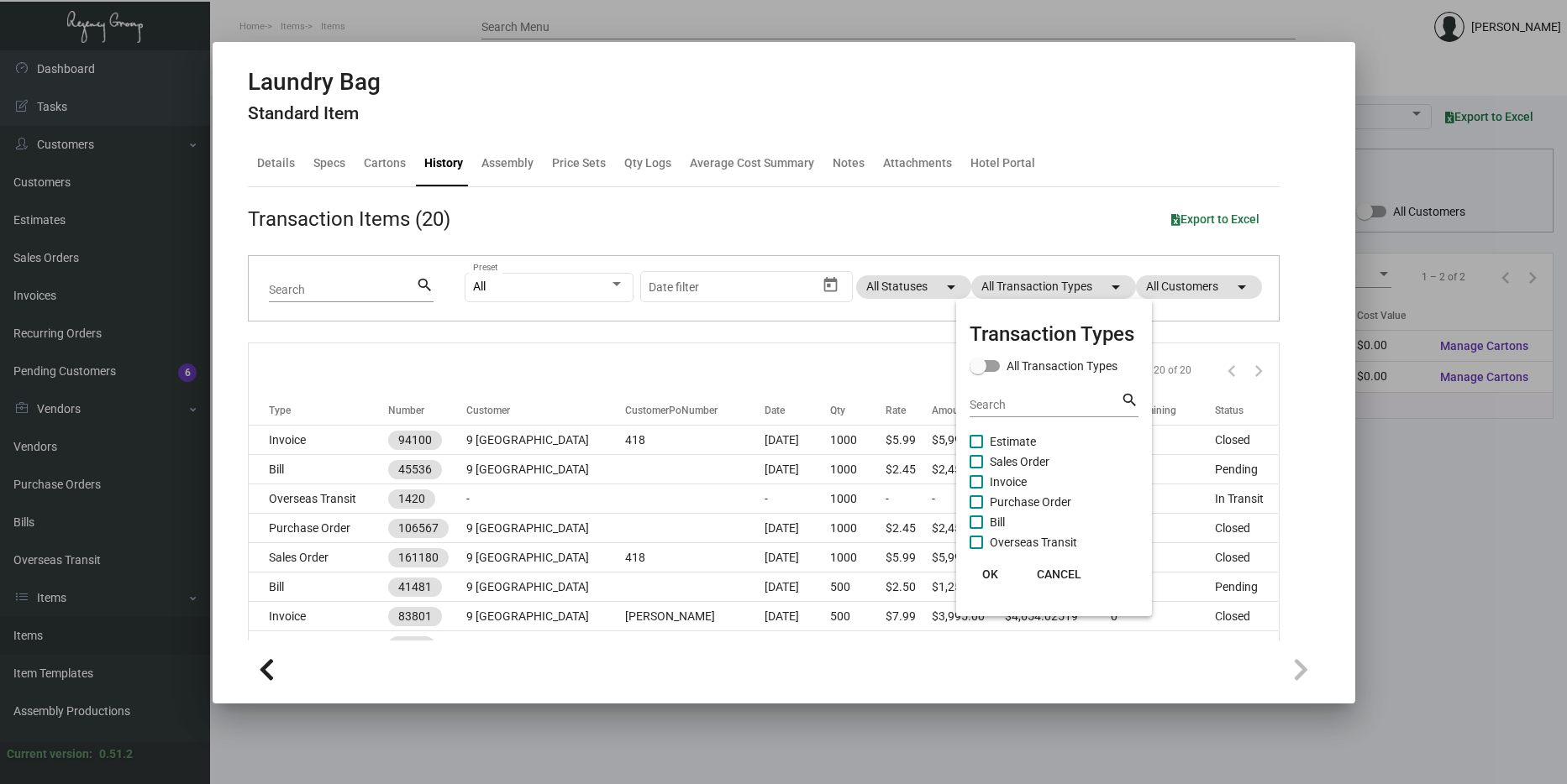
click at [985, 507] on label "Purchase Order" at bounding box center [1020, 502] width 102 height 20
click at [977, 509] on input "Purchase Order" at bounding box center [976, 509] width 1 height 1
checkbox input "true"
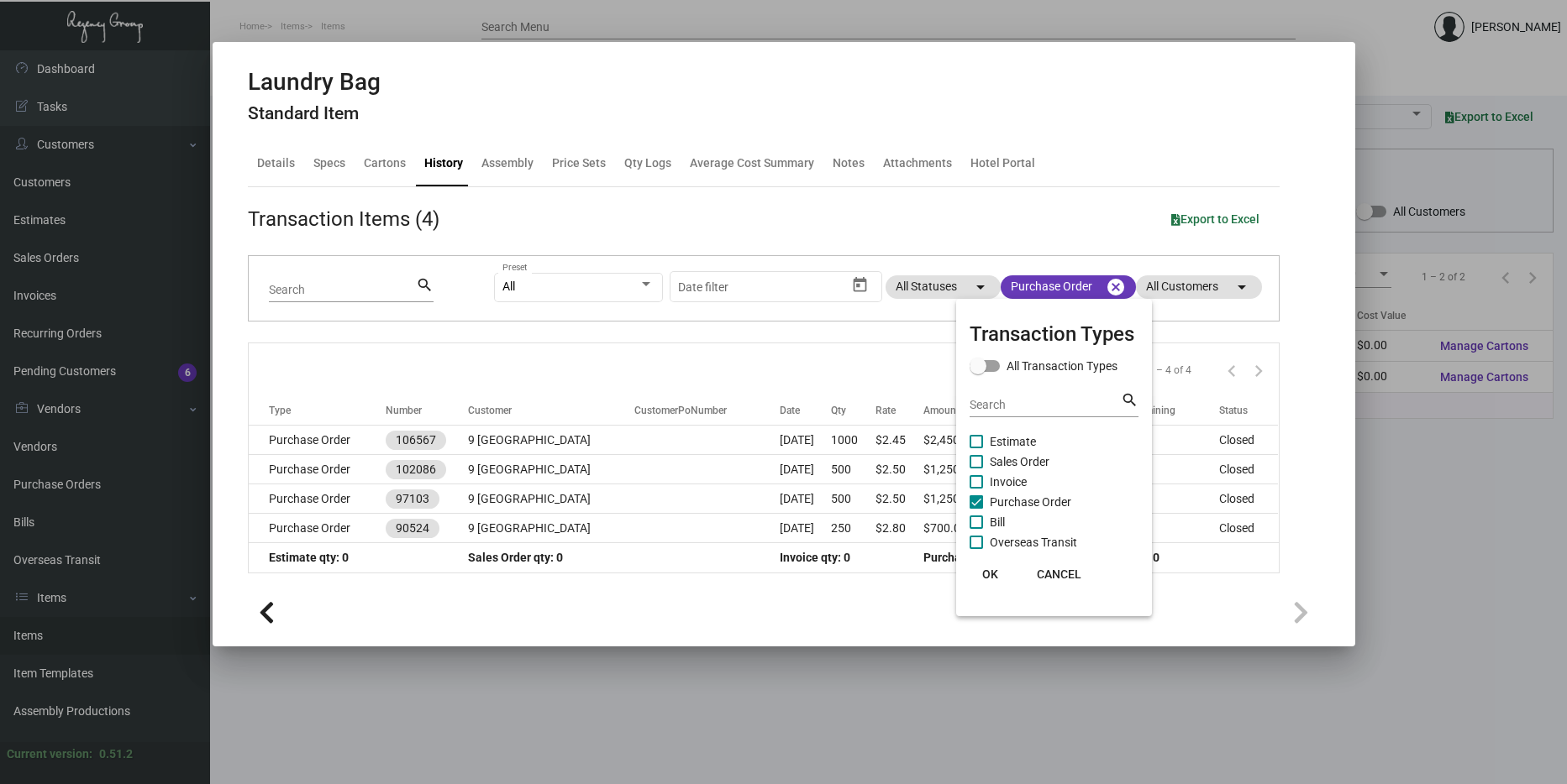
click at [990, 577] on span "OK" at bounding box center [990, 574] width 16 height 13
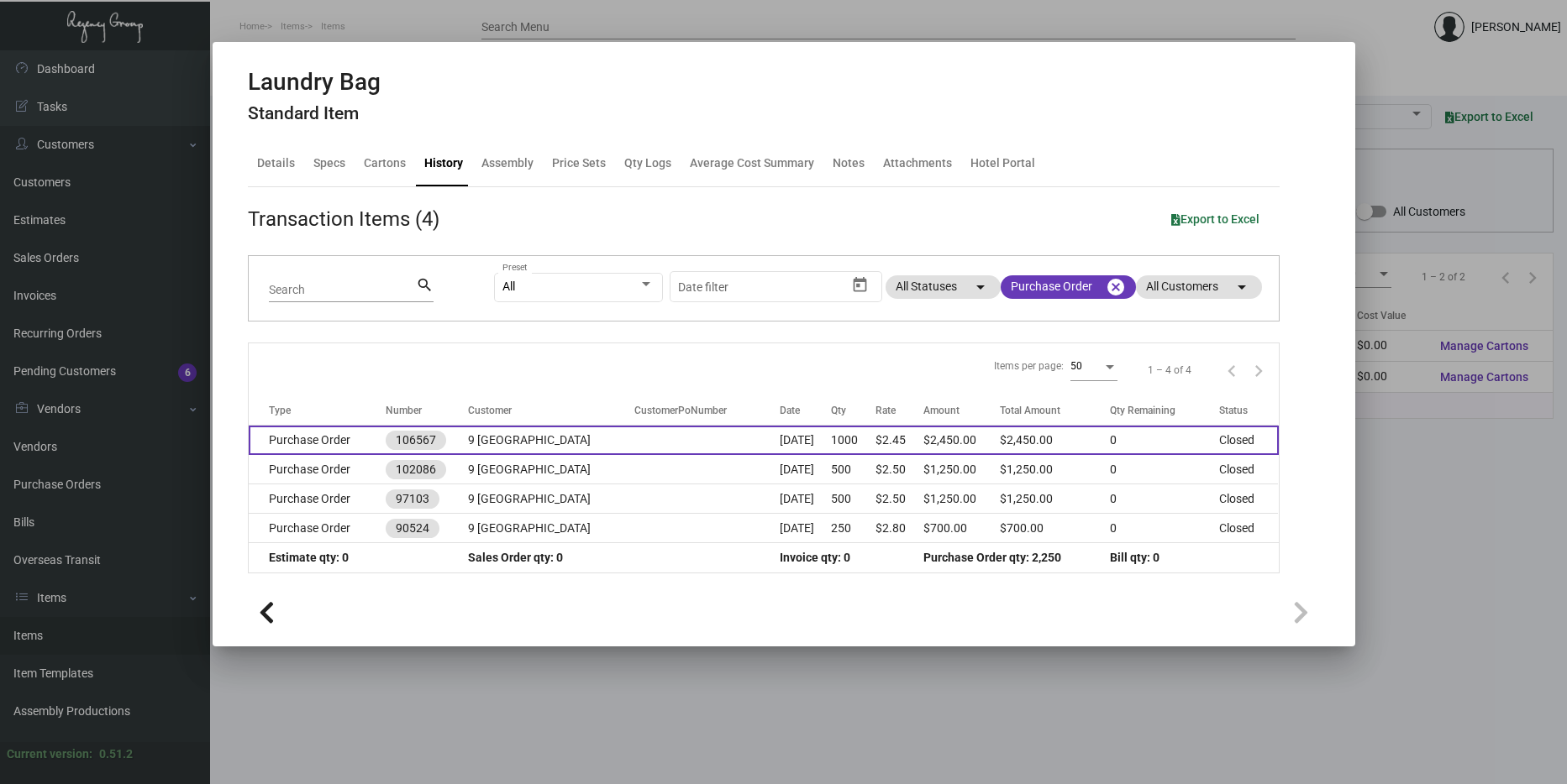
click at [562, 445] on td "9 [GEOGRAPHIC_DATA]" at bounding box center [551, 440] width 166 height 30
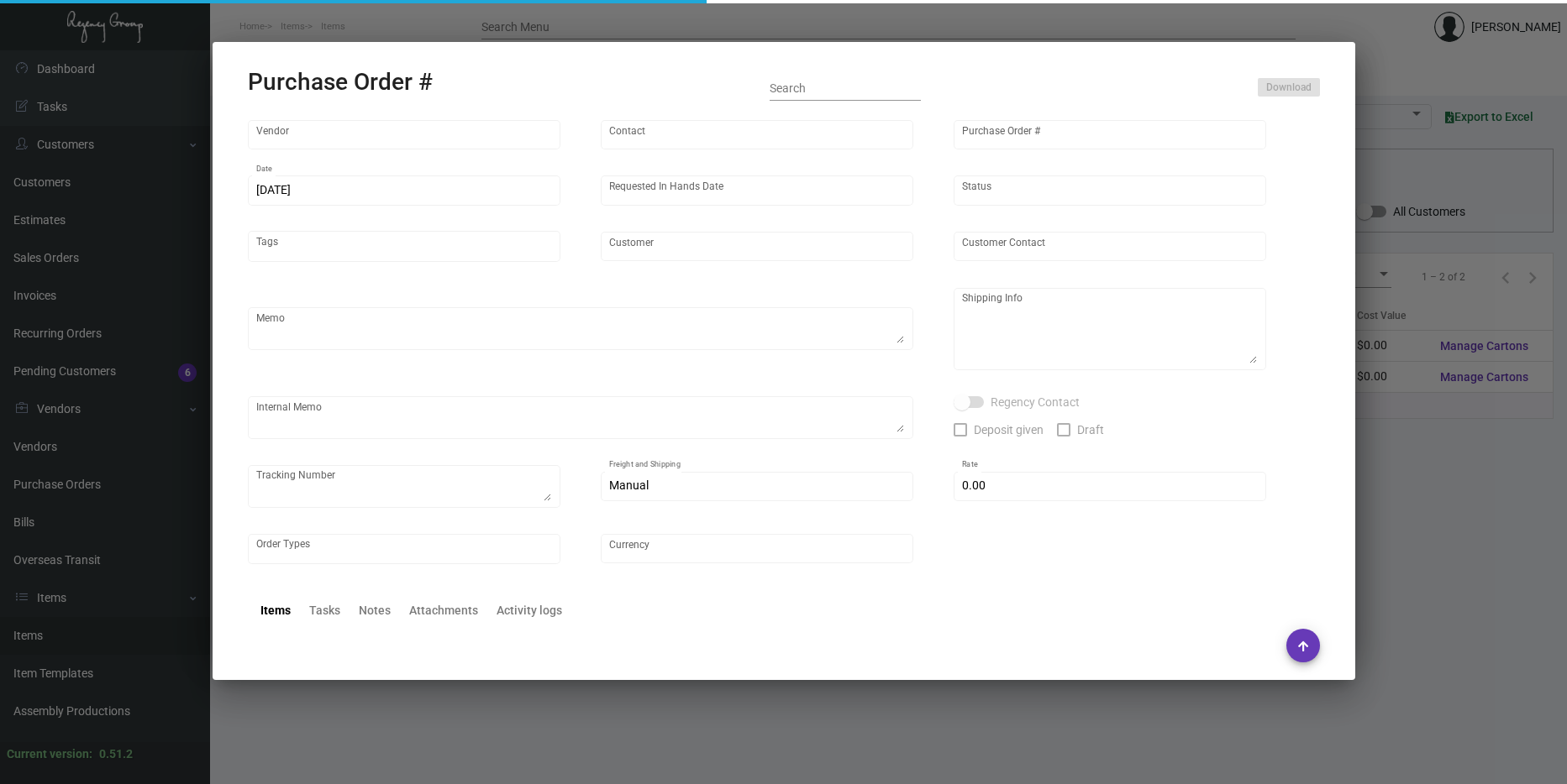
type input "Hangzhou [PERSON_NAME] Leisure Product Co. LTD"
type input "[PERSON_NAME]"
type input "106567"
type input "[DATE]"
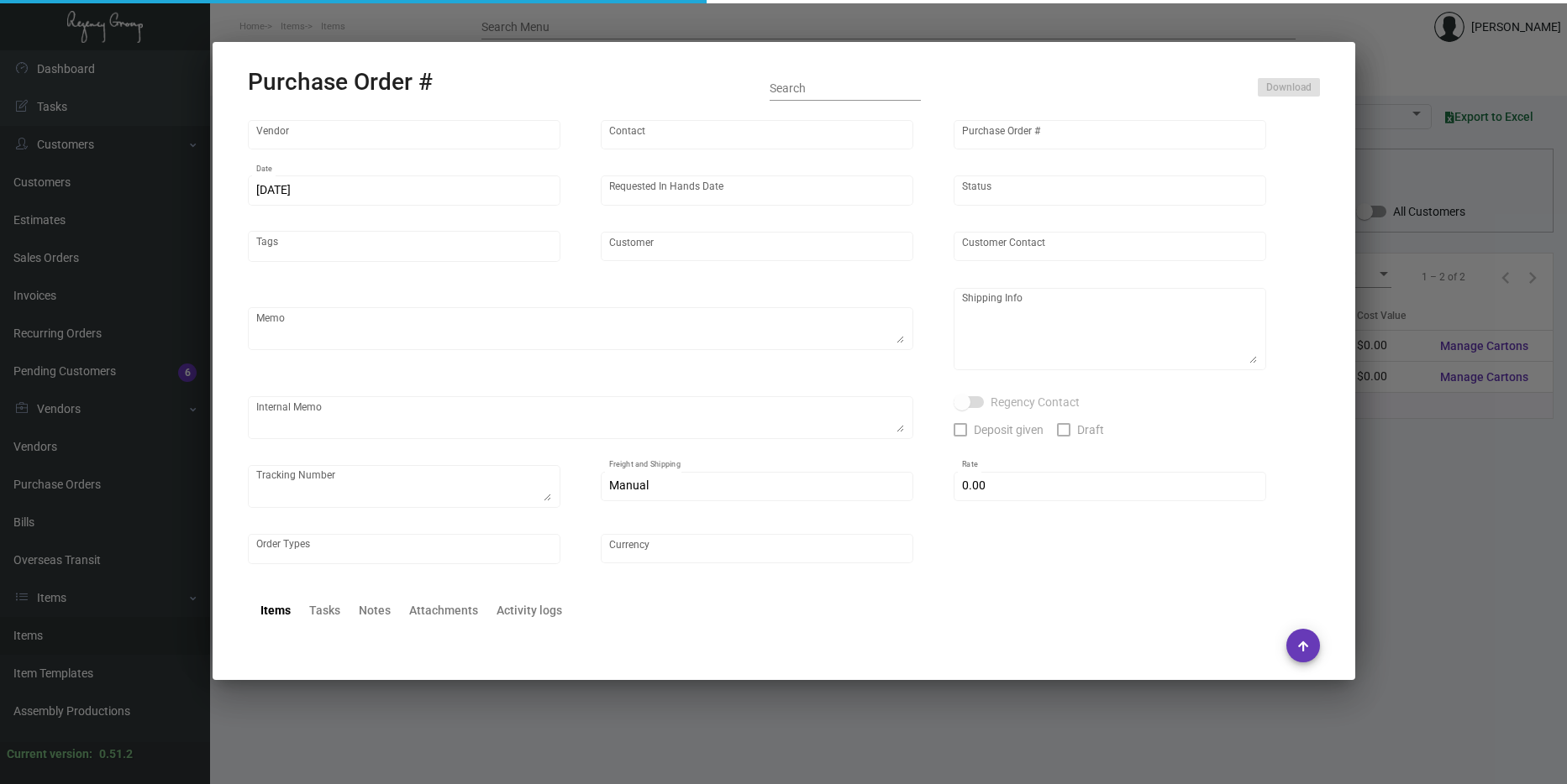
type input "9 [GEOGRAPHIC_DATA]"
type textarea "Please ship by boat to our NJ warehouse."
type textarea "Regency Group NJ - [PERSON_NAME] [STREET_ADDRESS]"
checkbox input "true"
type input "$ 0.00"
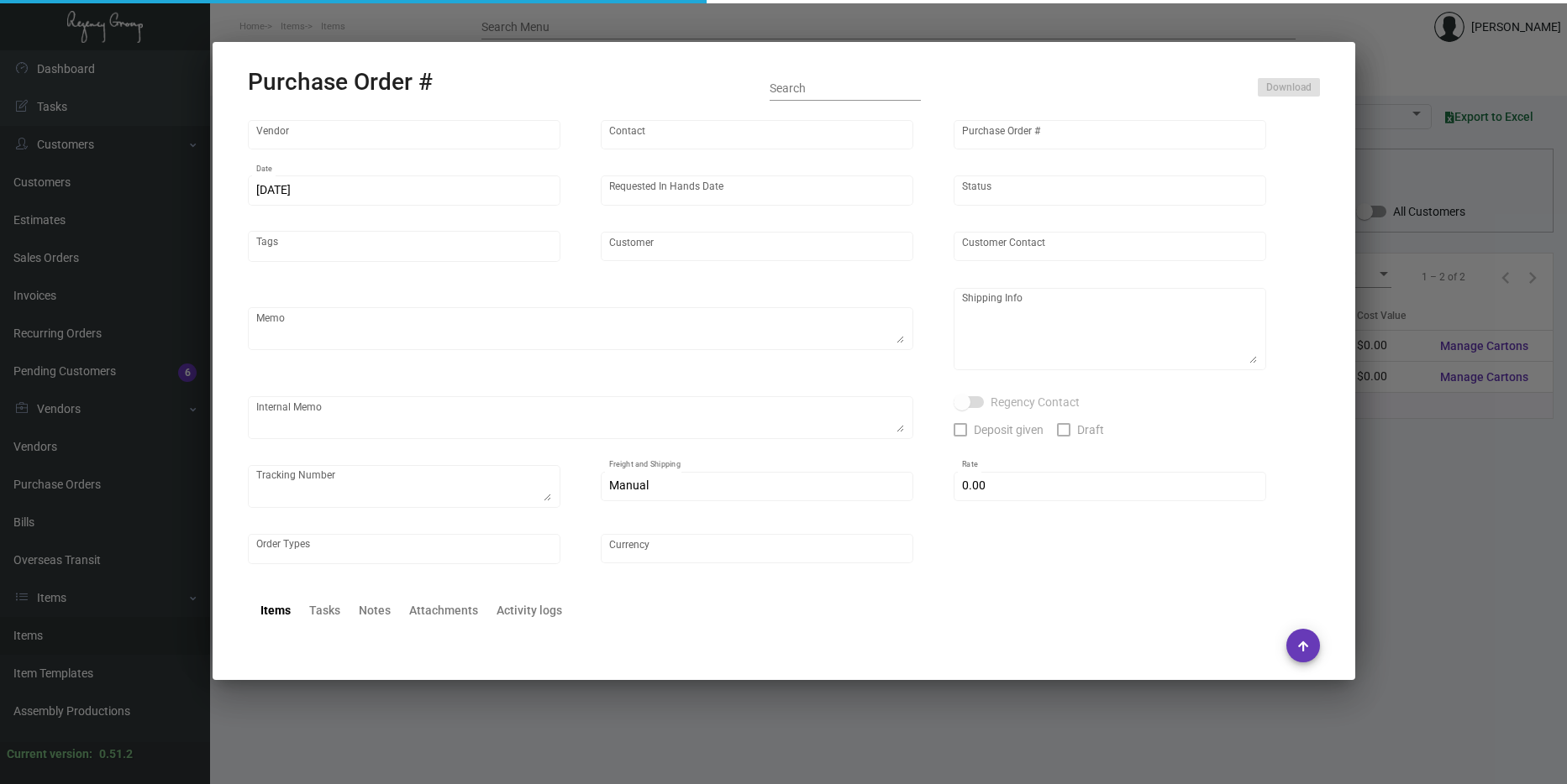
type input "United States Dollar $"
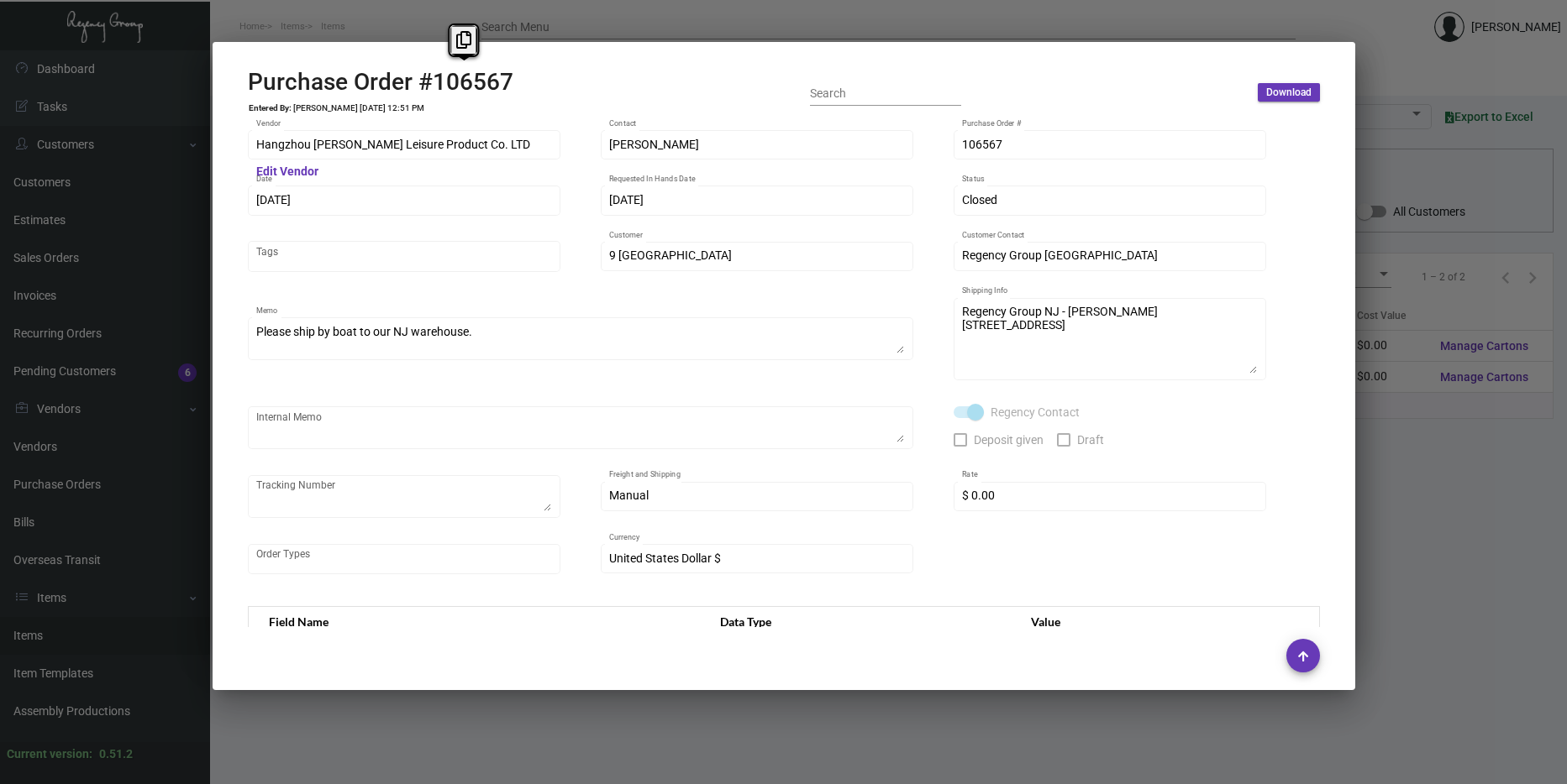
drag, startPoint x: 557, startPoint y: 69, endPoint x: 422, endPoint y: 90, distance: 136.6
click at [422, 90] on div "Purchase Order #106567 Entered By: [PERSON_NAME] [DATE] 12:51 PM Search Download" at bounding box center [784, 92] width 1072 height 49
copy h2 "#106567"
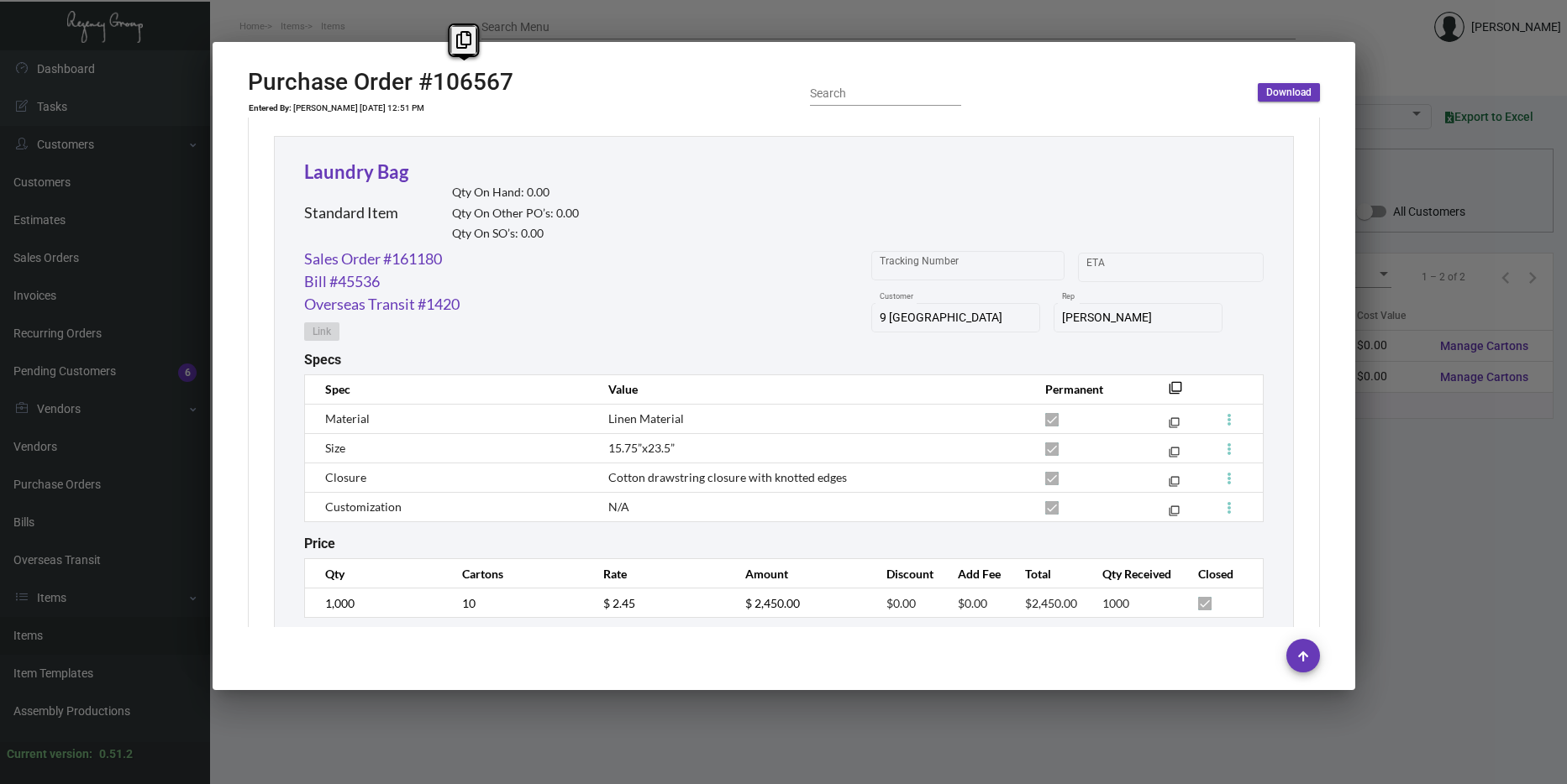
scroll to position [815, 0]
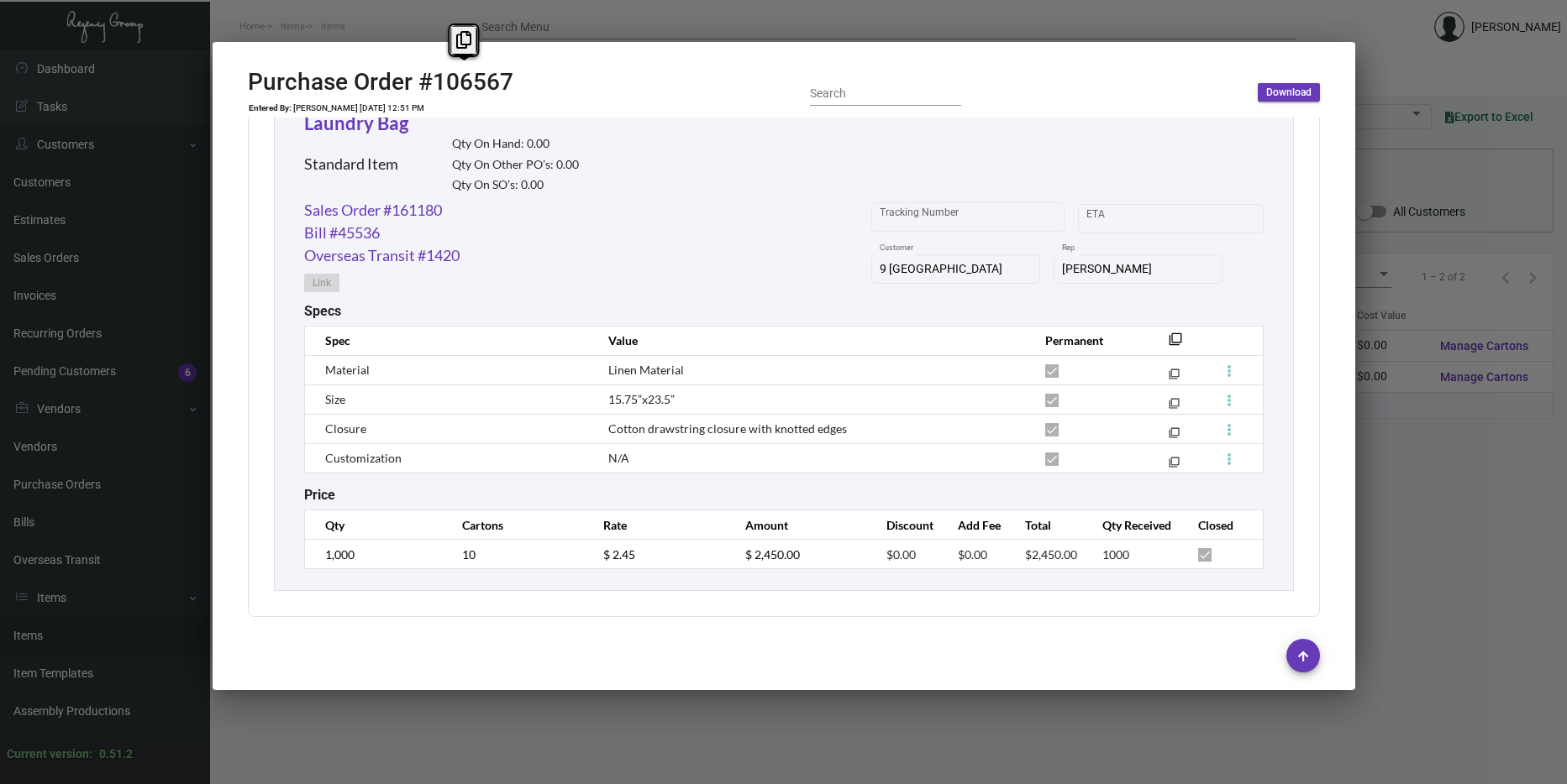
click at [725, 244] on div "Sales Order #161180 Bill #45536 Overseas Transit #1420 Link Tracking Number Sta…" at bounding box center [784, 251] width 960 height 104
click at [867, 603] on div "Subtotal $2,450.00 Discount $0.00 Additional Fees $0.00 Shipping $0.00 Total $2…" at bounding box center [784, 255] width 1072 height 724
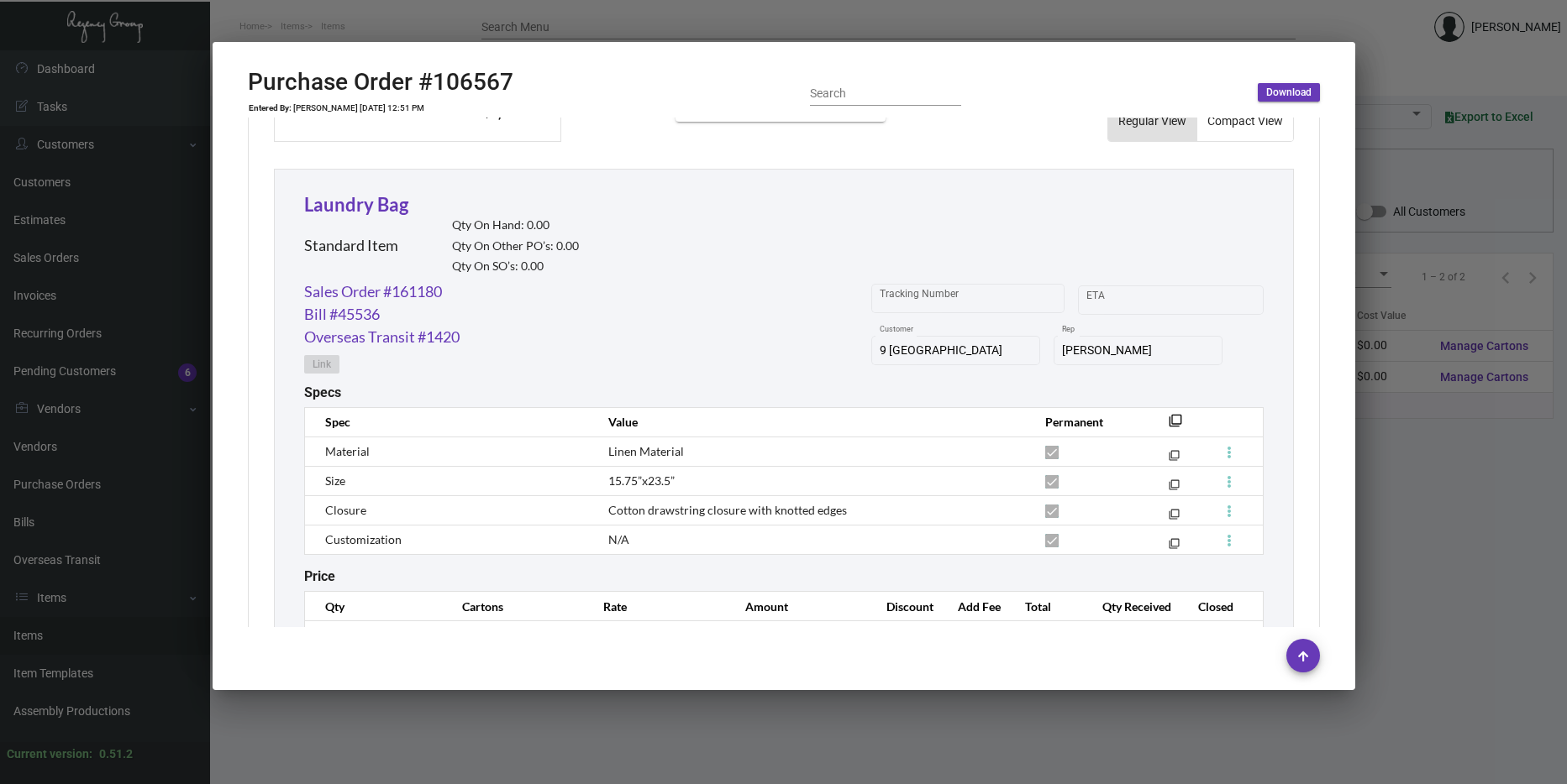
scroll to position [732, 0]
click at [422, 298] on link "Sales Order #161180" at bounding box center [373, 292] width 137 height 22
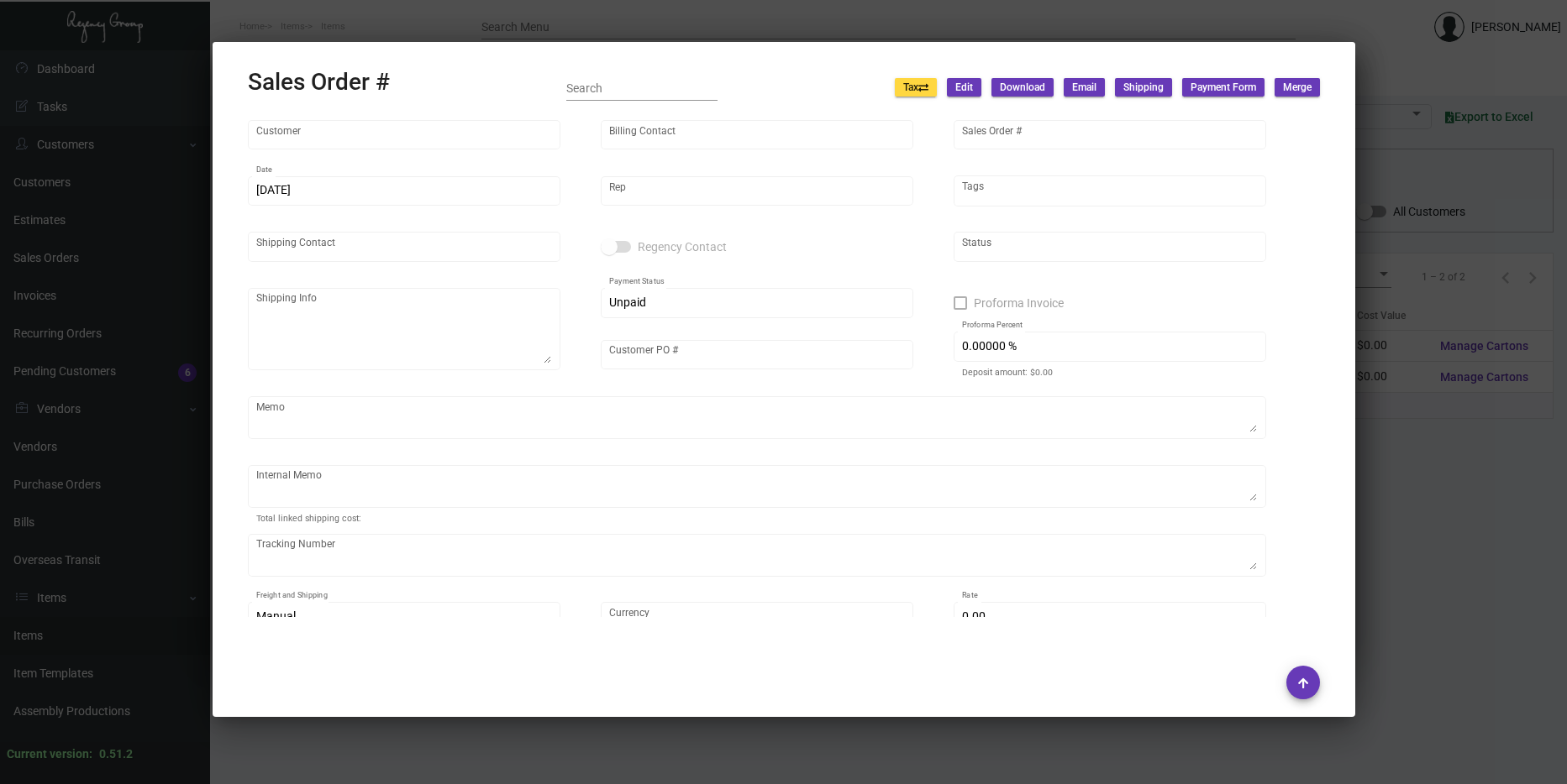
type input "9 [GEOGRAPHIC_DATA]"
type input "AP BILLING"
type input "161180"
type input "[DATE]"
type input "[PERSON_NAME]"
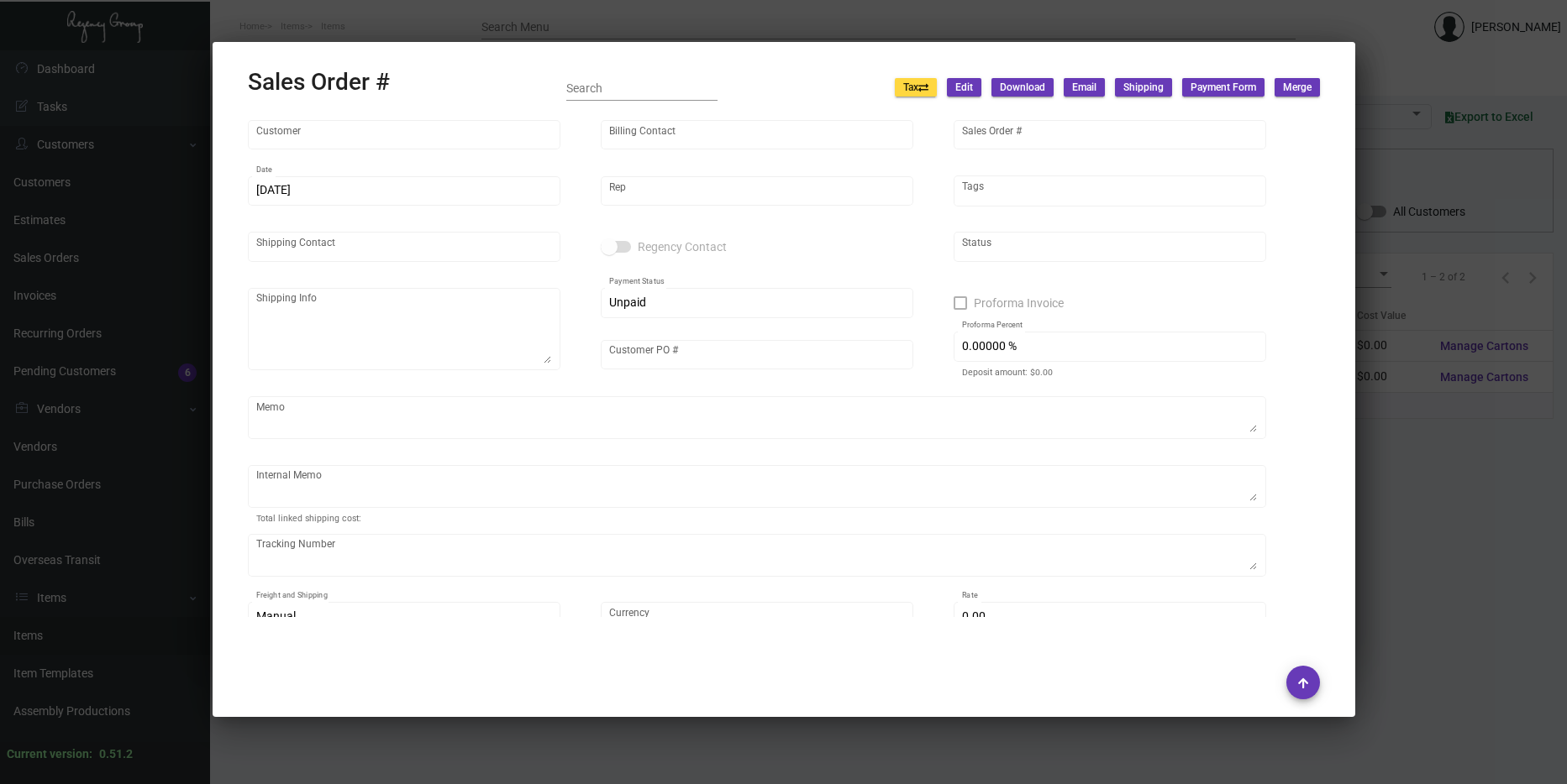
type input "[PERSON_NAME]"
type textarea "9 [GEOGRAPHIC_DATA] - [PERSON_NAME][GEOGRAPHIC_DATA][STREET_ADDRESS][US_STATE]"
type input "418"
type textarea "NY Delivery [DATE]"
type input "United States Dollar $"
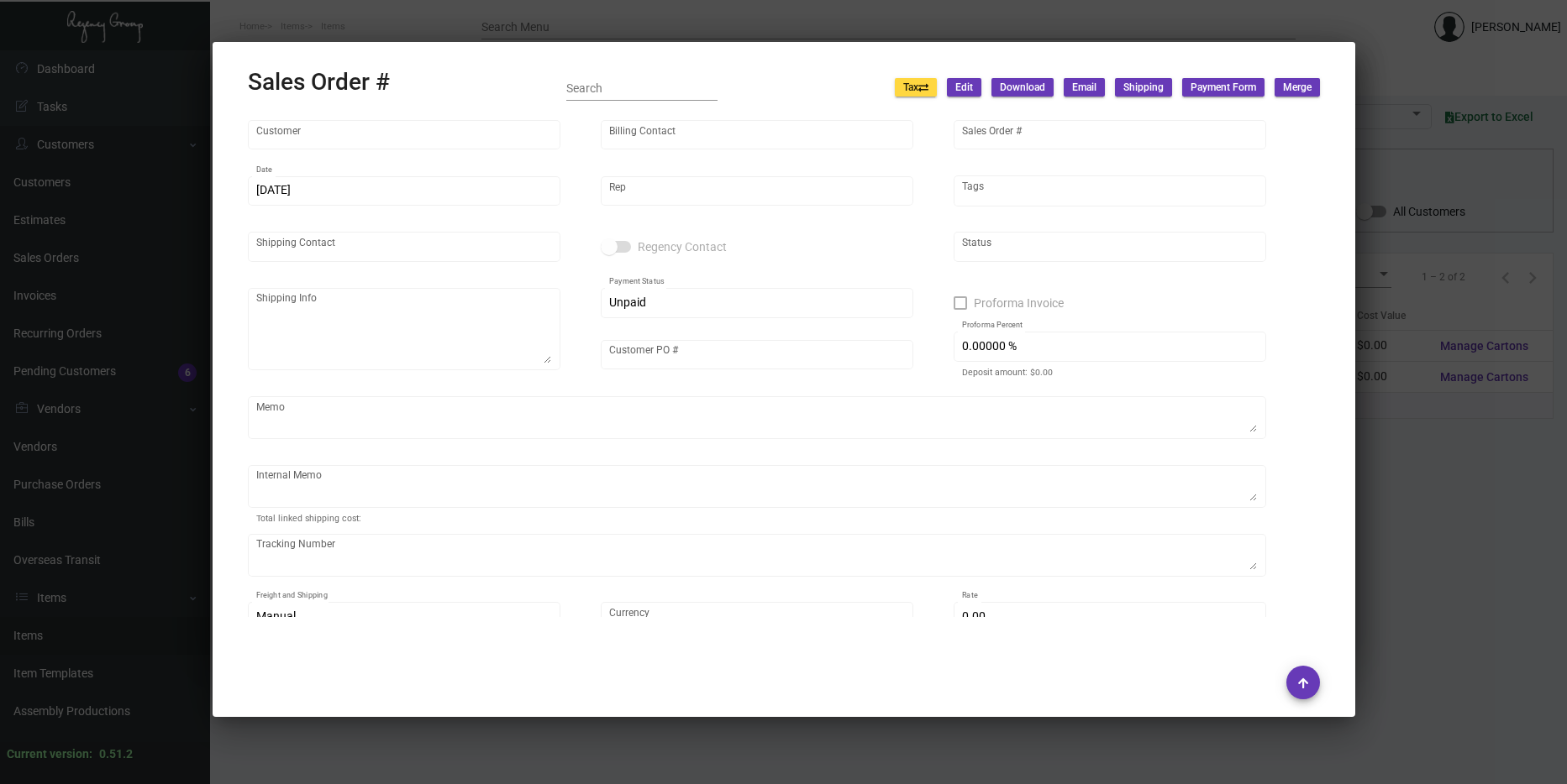
type input "7.00000 %"
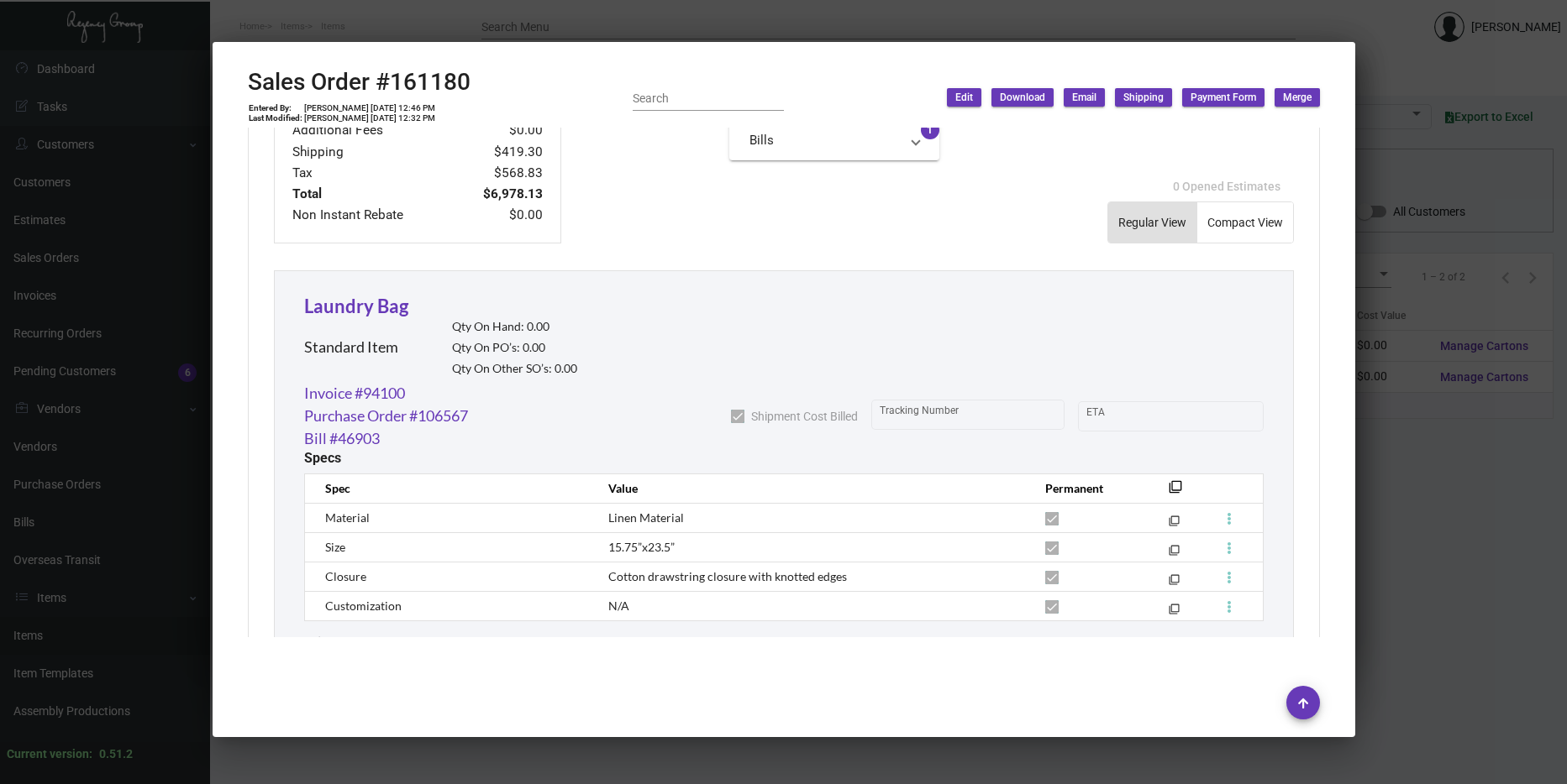
scroll to position [917, 0]
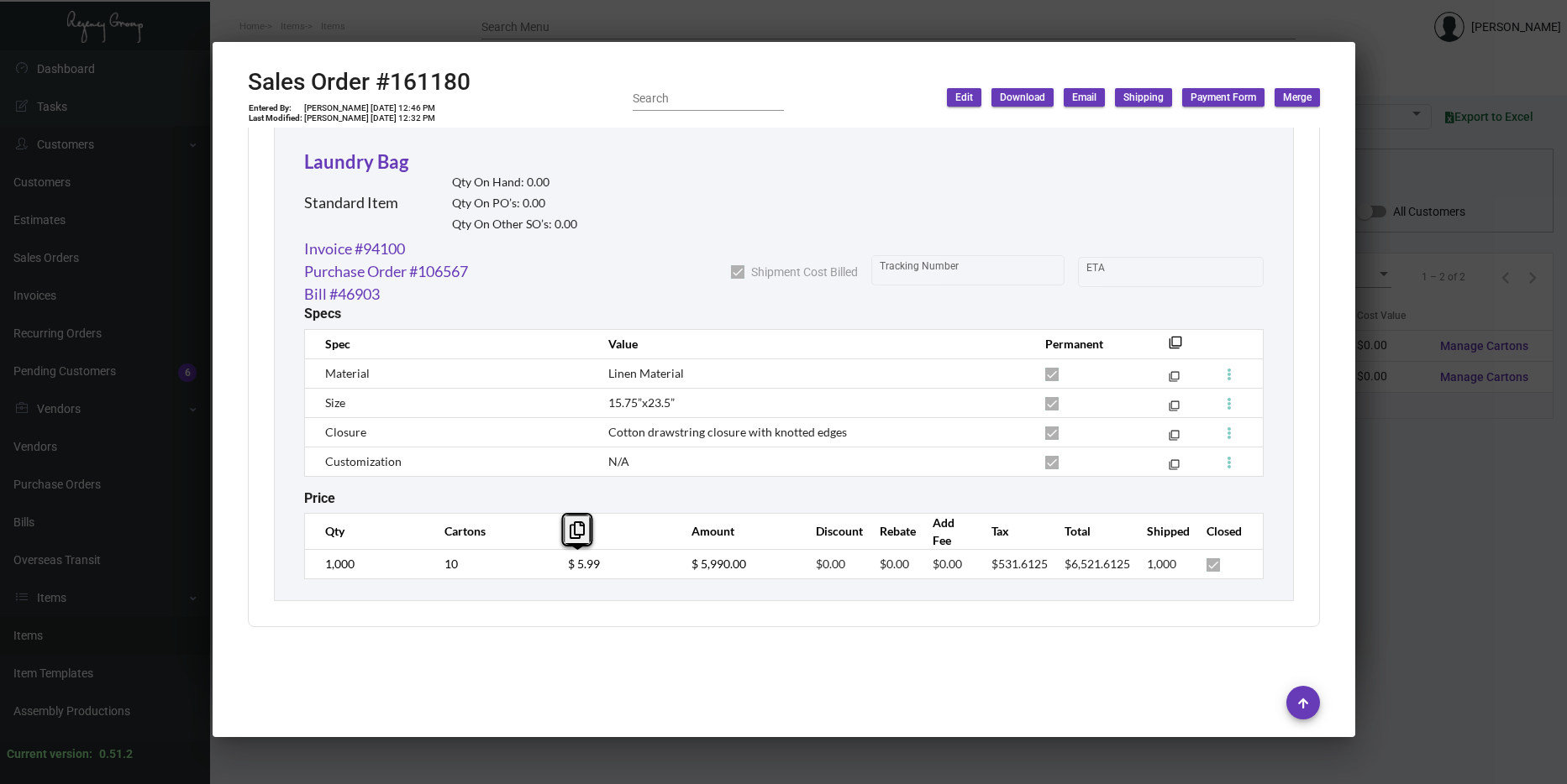
click at [531, 560] on tr "1,000 10 $ 5.99 $ 5,990.00 $0.00 $0.00 $0.00 $531.6125 $6,521.6125 1,000" at bounding box center [784, 564] width 959 height 30
